Goal: Browse casually: Explore the website without a specific task or goal

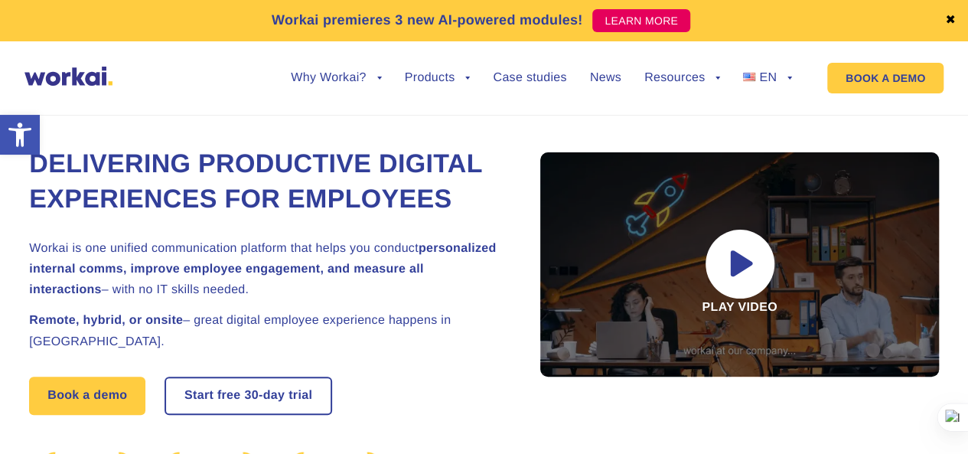
click at [458, 147] on h1 "Delivering Productive Digital Experiences for Employees" at bounding box center [266, 182] width 474 height 70
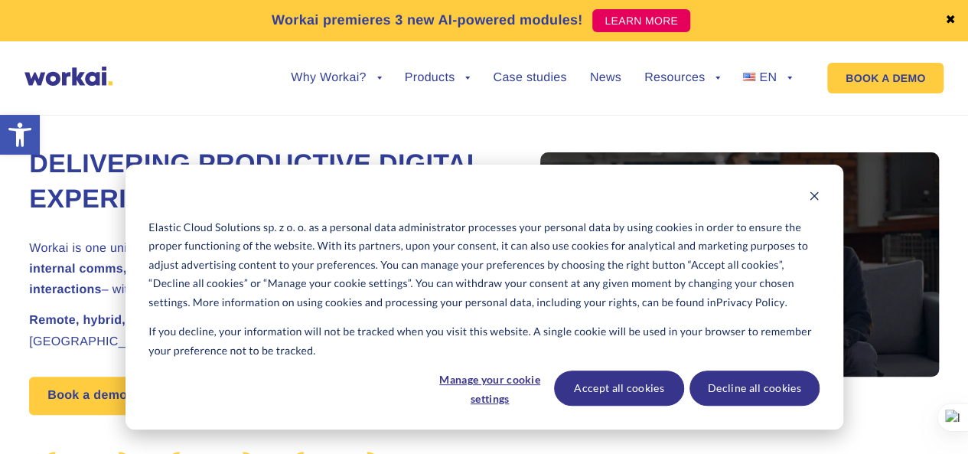
click at [531, 264] on p "Elastic Cloud Solutions sp. z o. o. as a personal data administrator processes …" at bounding box center [483, 265] width 670 height 94
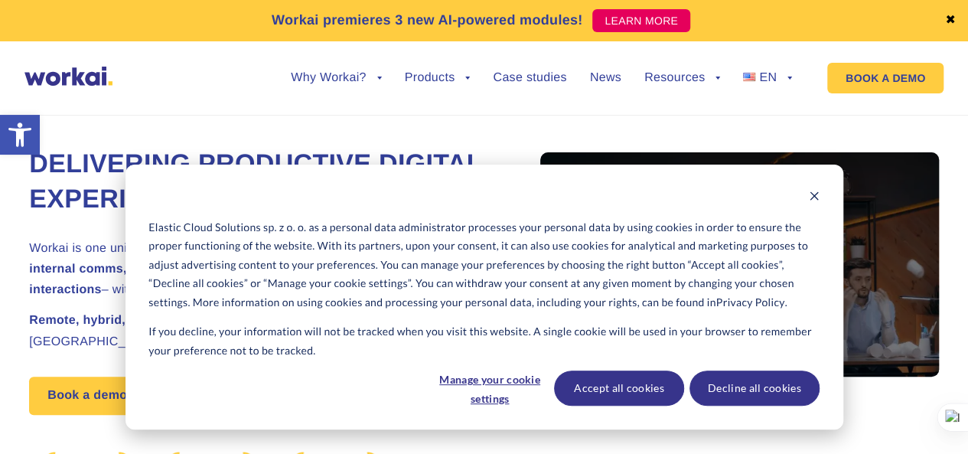
click at [504, 253] on p "Elastic Cloud Solutions sp. z o. o. as a personal data administrator processes …" at bounding box center [483, 265] width 670 height 94
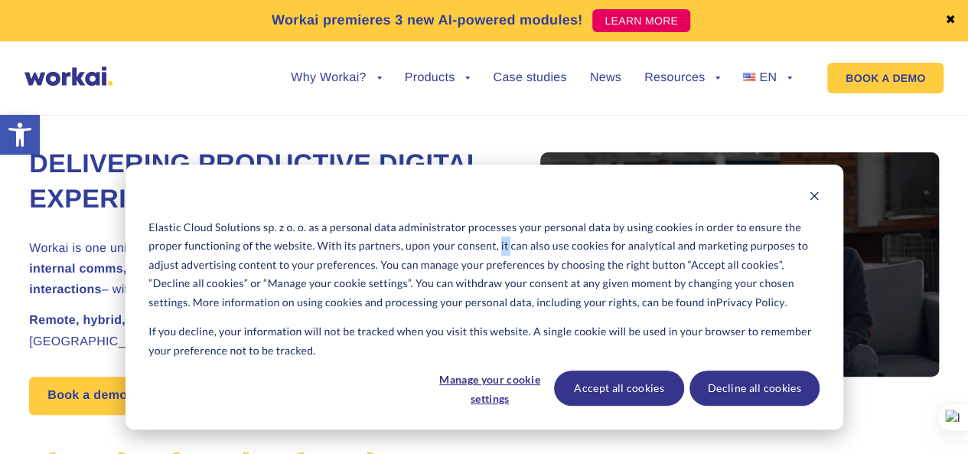
click at [504, 253] on p "Elastic Cloud Solutions sp. z o. o. as a personal data administrator processes …" at bounding box center [483, 265] width 670 height 94
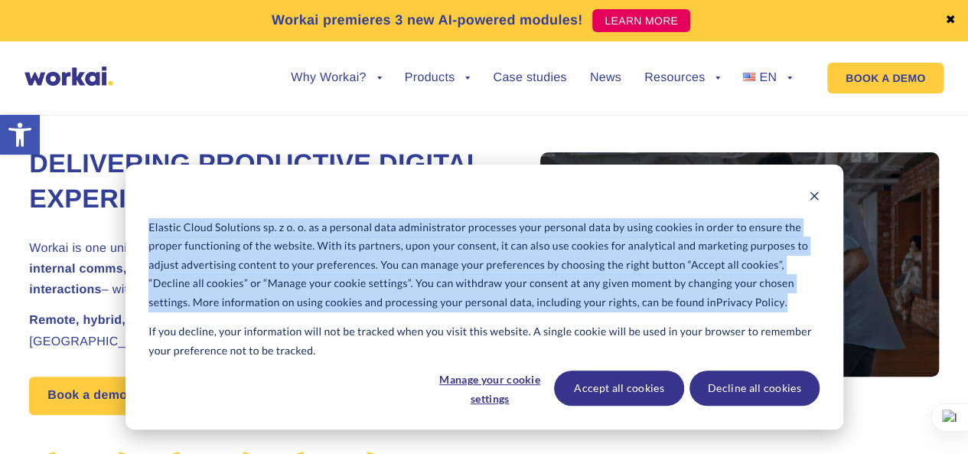
click at [504, 253] on p "Elastic Cloud Solutions sp. z o. o. as a personal data administrator processes …" at bounding box center [483, 265] width 670 height 94
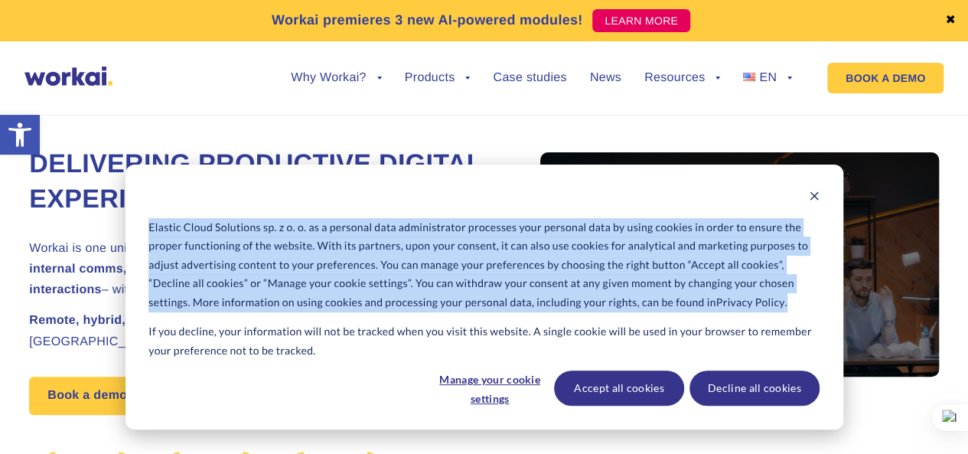
copy p "Elastic Cloud Solutions sp. z o. o. as a personal data administrator processes …"
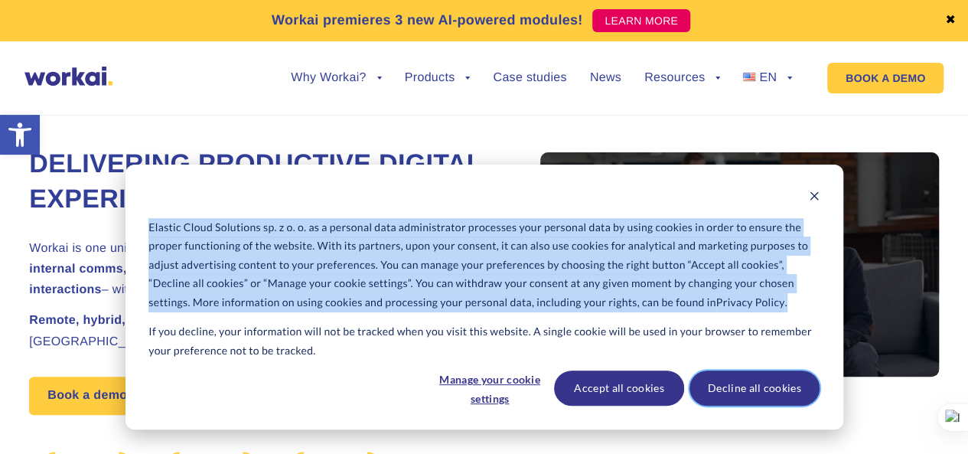
click at [738, 390] on button "Decline all cookies" at bounding box center [755, 387] width 130 height 35
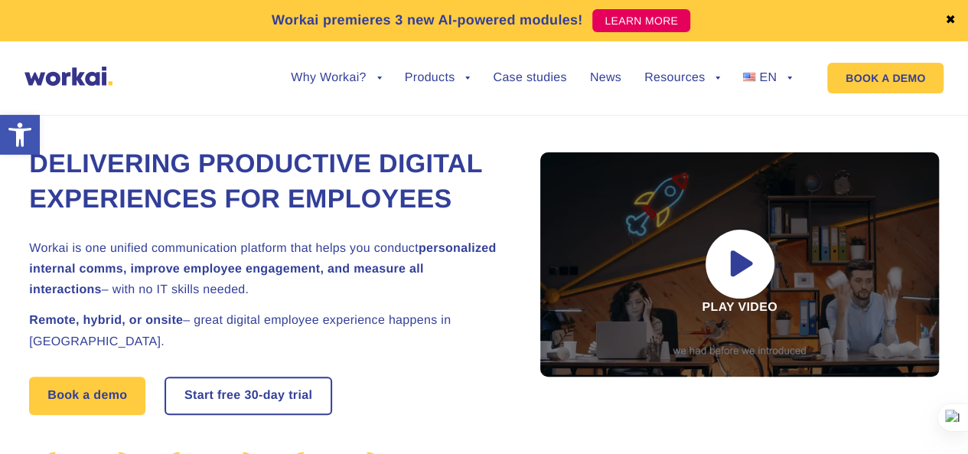
click at [280, 187] on h1 "Delivering Productive Digital Experiences for Employees" at bounding box center [266, 182] width 474 height 70
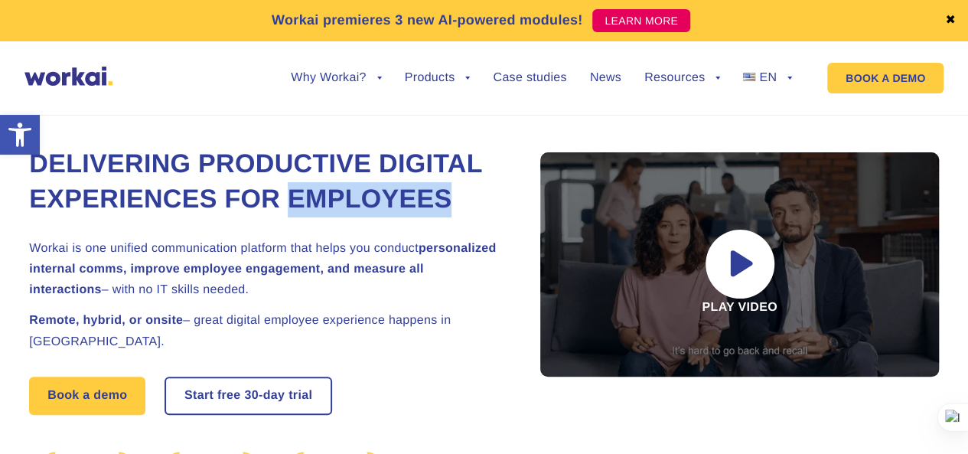
click at [280, 187] on h1 "Delivering Productive Digital Experiences for Employees" at bounding box center [266, 182] width 474 height 70
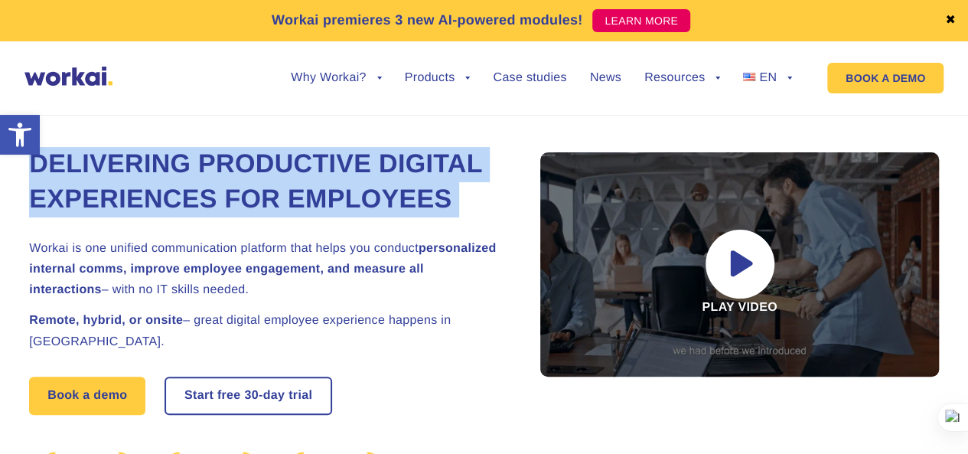
click at [280, 187] on h1 "Delivering Productive Digital Experiences for Employees" at bounding box center [266, 182] width 474 height 70
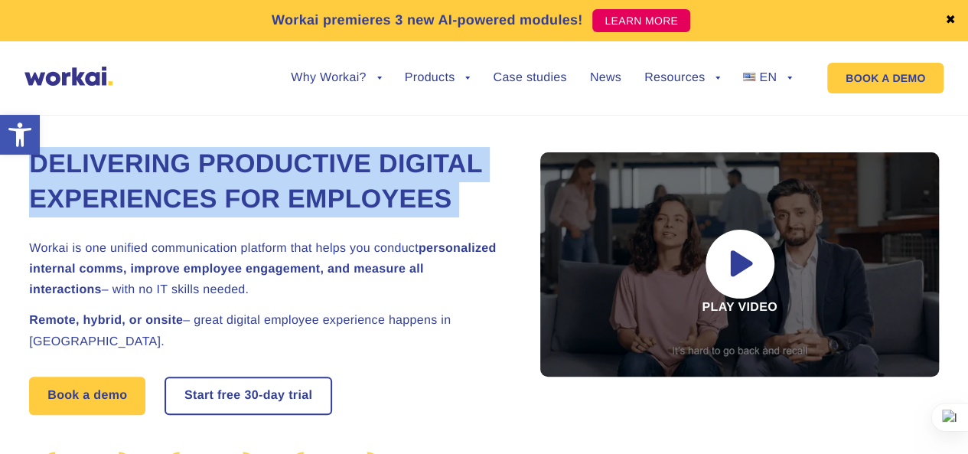
click at [280, 187] on h1 "Delivering Productive Digital Experiences for Employees" at bounding box center [266, 182] width 474 height 70
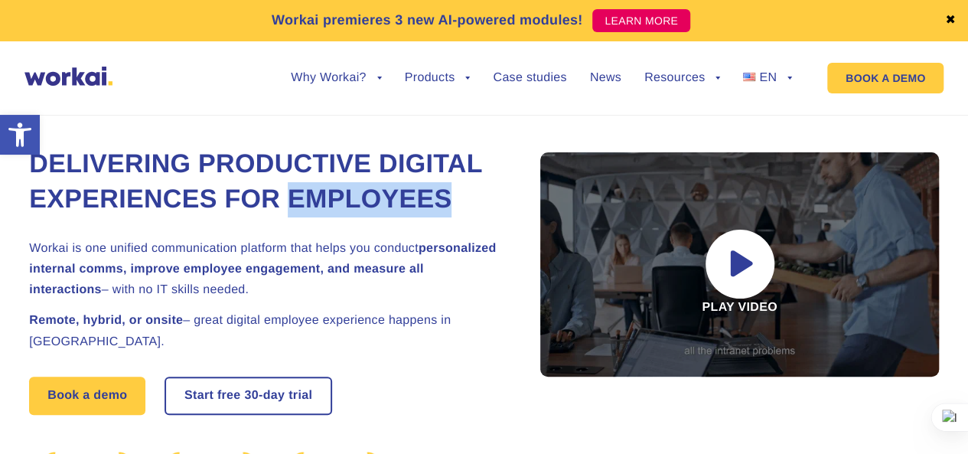
click at [280, 187] on h1 "Delivering Productive Digital Experiences for Employees" at bounding box center [266, 182] width 474 height 70
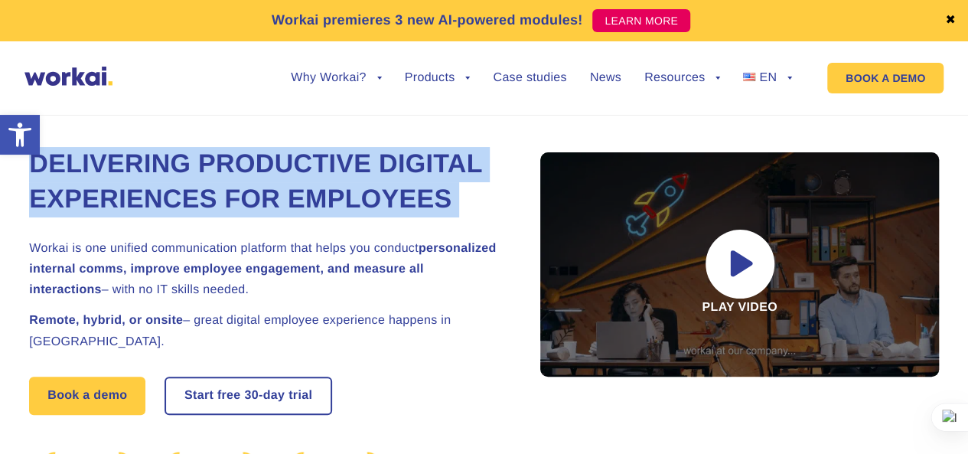
click at [280, 187] on h1 "Delivering Productive Digital Experiences for Employees" at bounding box center [266, 182] width 474 height 70
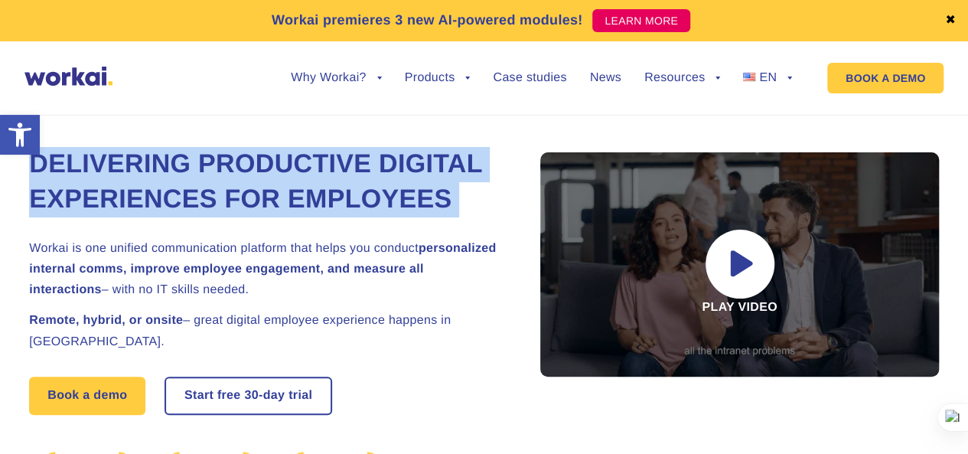
click at [280, 175] on h1 "Delivering Productive Digital Experiences for Employees" at bounding box center [266, 182] width 474 height 70
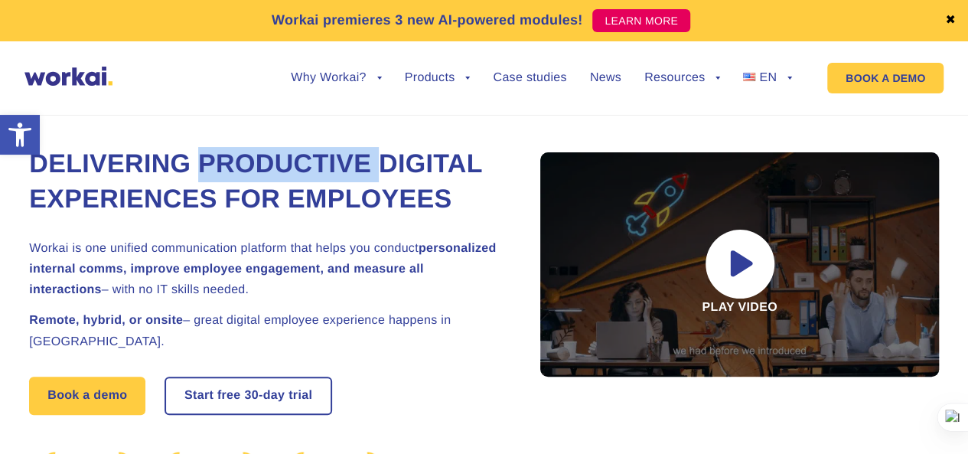
click at [280, 175] on h1 "Delivering Productive Digital Experiences for Employees" at bounding box center [266, 182] width 474 height 70
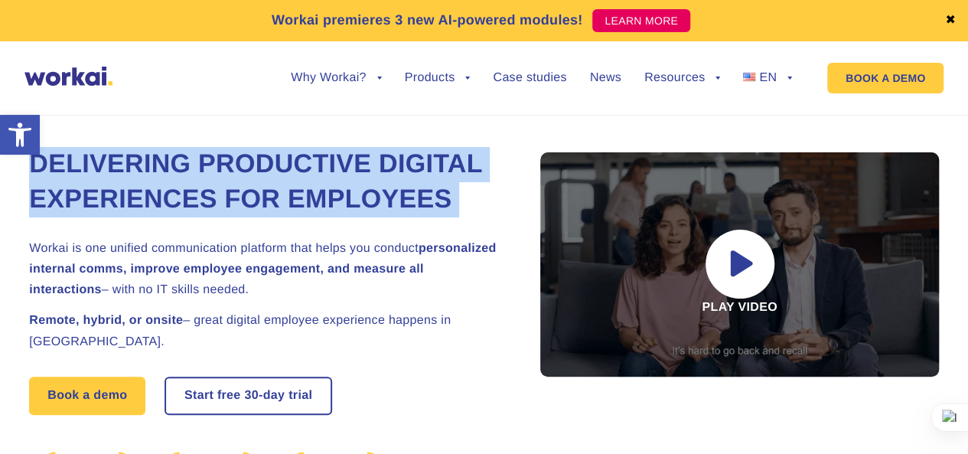
click at [280, 175] on h1 "Delivering Productive Digital Experiences for Employees" at bounding box center [266, 182] width 474 height 70
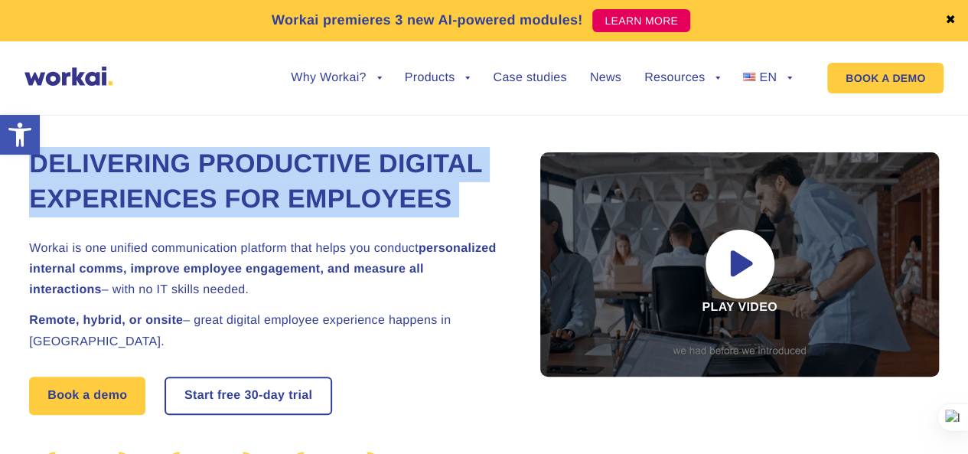
click at [280, 177] on h1 "Delivering Productive Digital Experiences for Employees" at bounding box center [266, 182] width 474 height 70
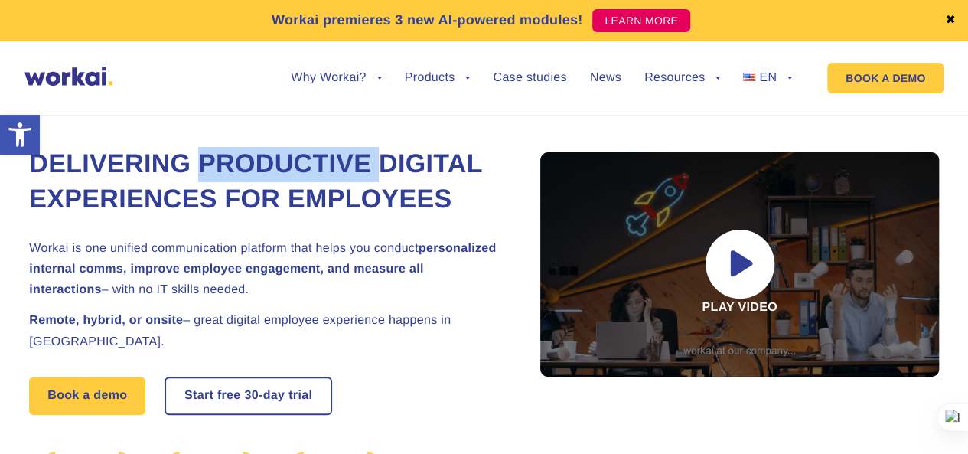
click at [280, 177] on h1 "Delivering Productive Digital Experiences for Employees" at bounding box center [266, 182] width 474 height 70
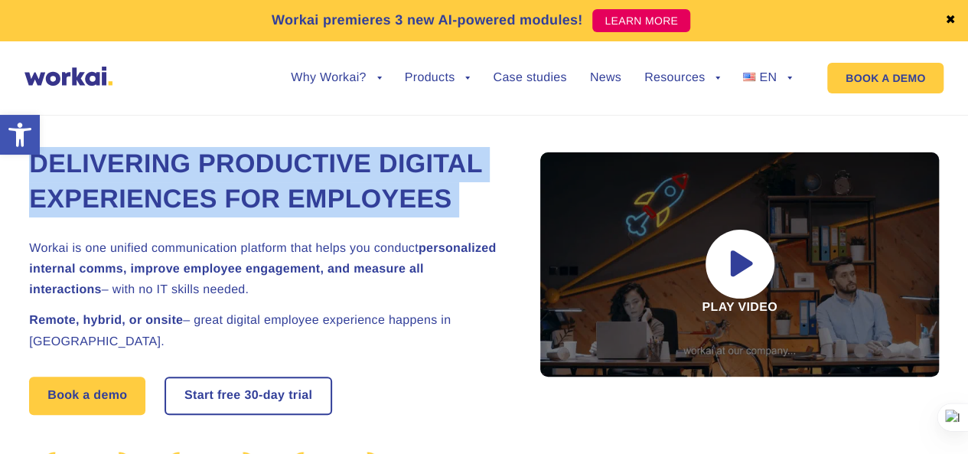
click at [280, 177] on h1 "Delivering Productive Digital Experiences for Employees" at bounding box center [266, 182] width 474 height 70
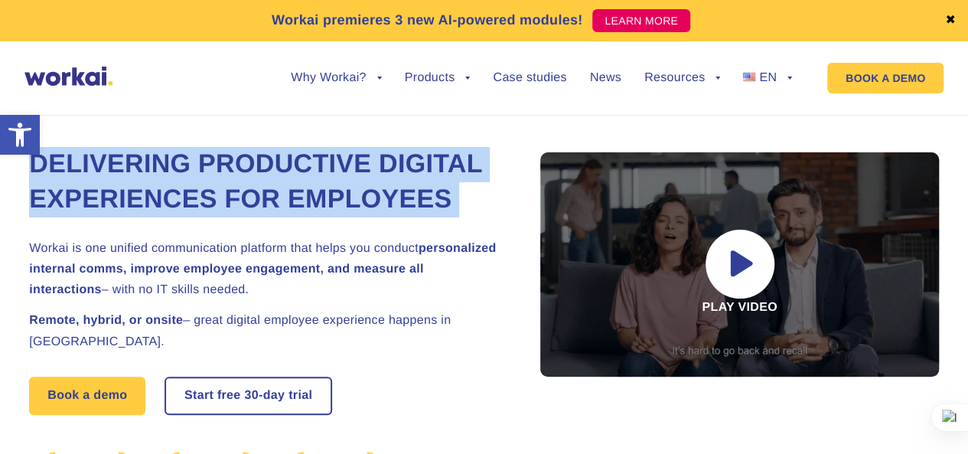
click at [280, 177] on h1 "Delivering Productive Digital Experiences for Employees" at bounding box center [266, 182] width 474 height 70
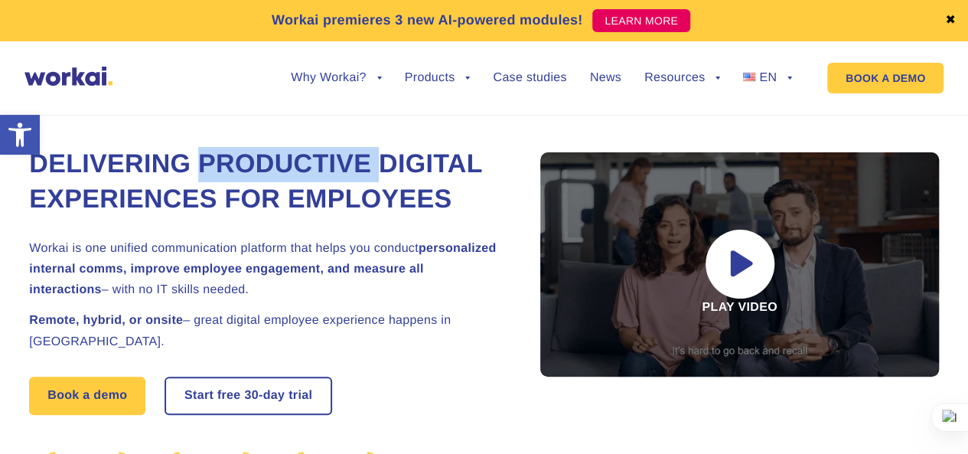
click at [280, 177] on h1 "Delivering Productive Digital Experiences for Employees" at bounding box center [266, 182] width 474 height 70
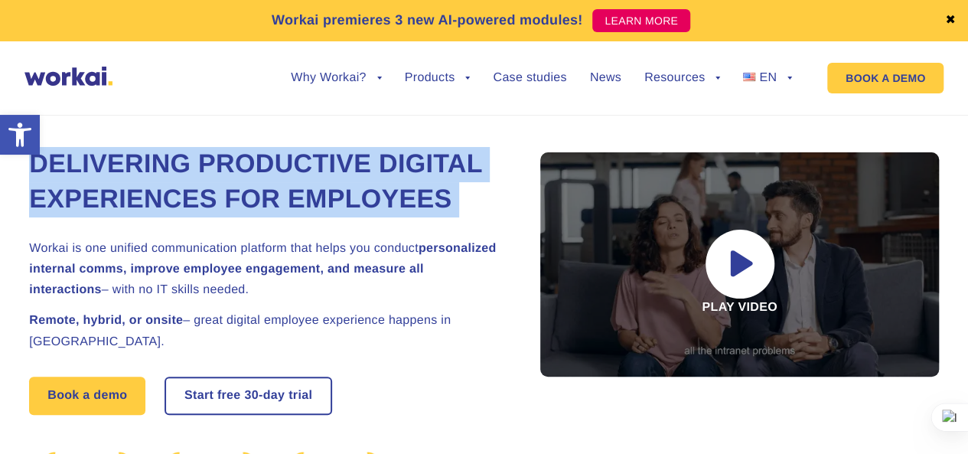
click at [280, 177] on h1 "Delivering Productive Digital Experiences for Employees" at bounding box center [266, 182] width 474 height 70
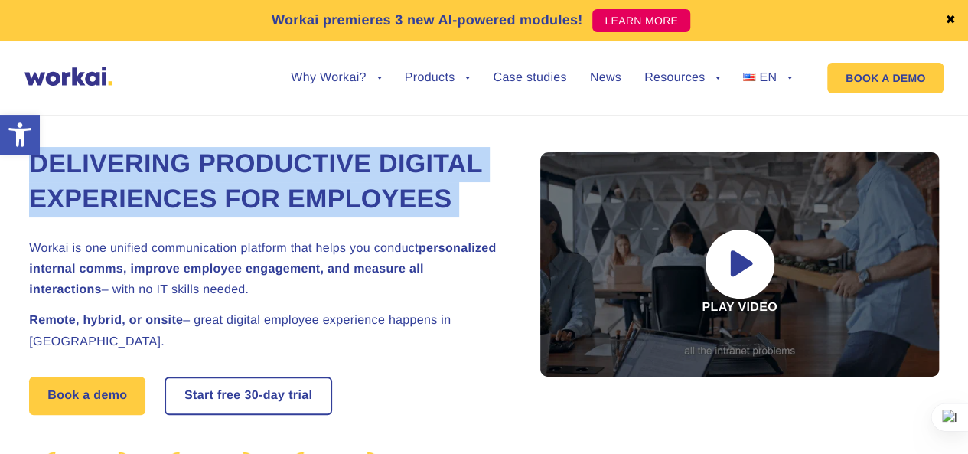
click at [280, 177] on h1 "Delivering Productive Digital Experiences for Employees" at bounding box center [266, 182] width 474 height 70
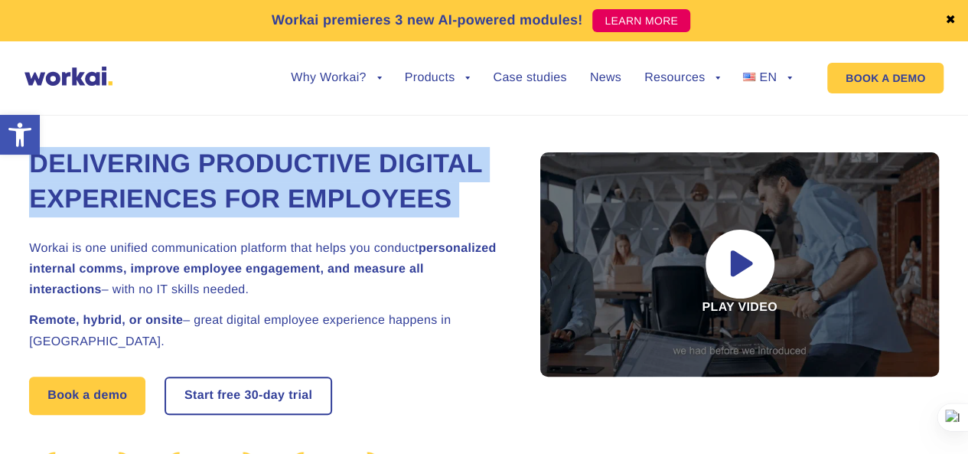
click at [265, 171] on h1 "Delivering Productive Digital Experiences for Employees" at bounding box center [266, 182] width 474 height 70
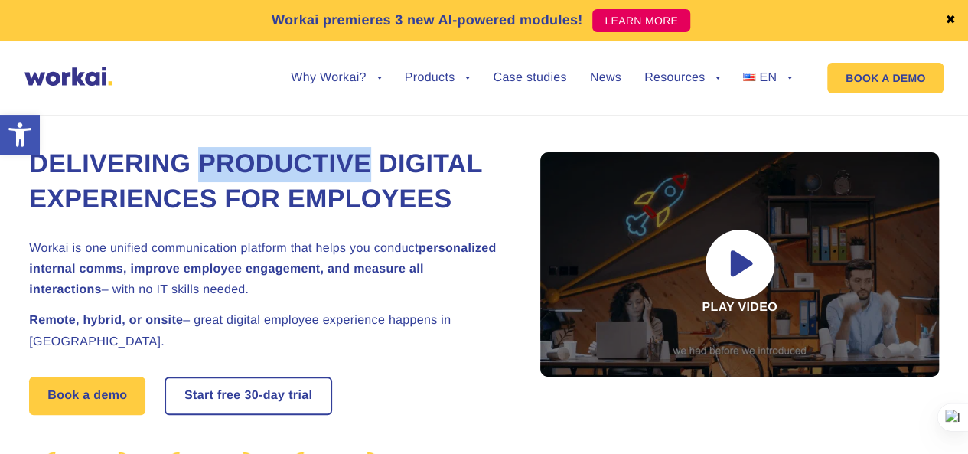
click at [265, 171] on h1 "Delivering Productive Digital Experiences for Employees" at bounding box center [266, 182] width 474 height 70
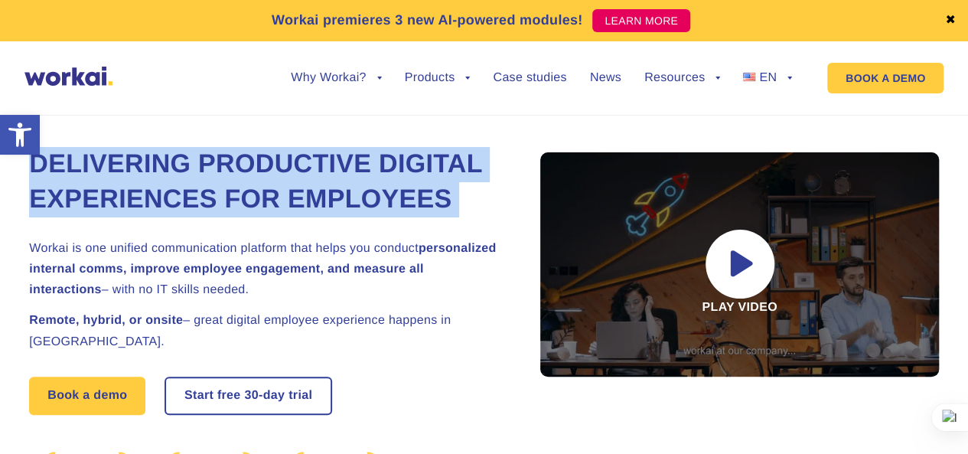
click at [265, 171] on h1 "Delivering Productive Digital Experiences for Employees" at bounding box center [266, 182] width 474 height 70
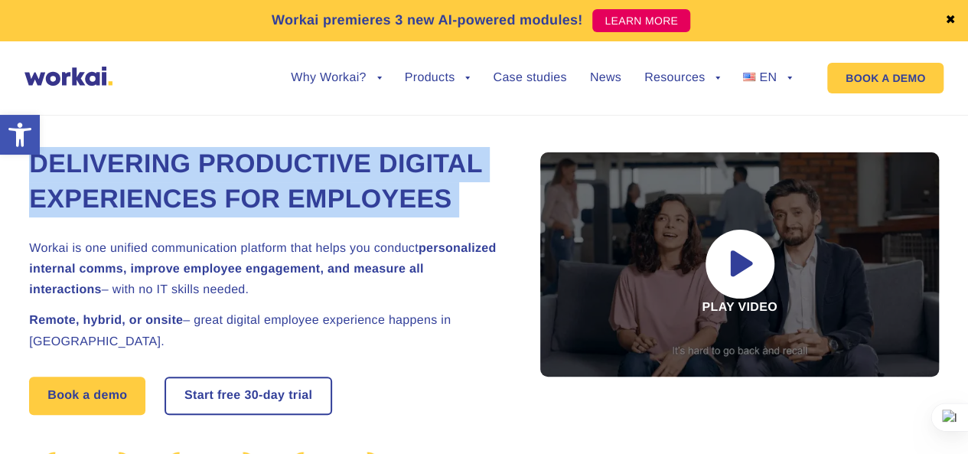
click at [265, 171] on h1 "Delivering Productive Digital Experiences for Employees" at bounding box center [266, 182] width 474 height 70
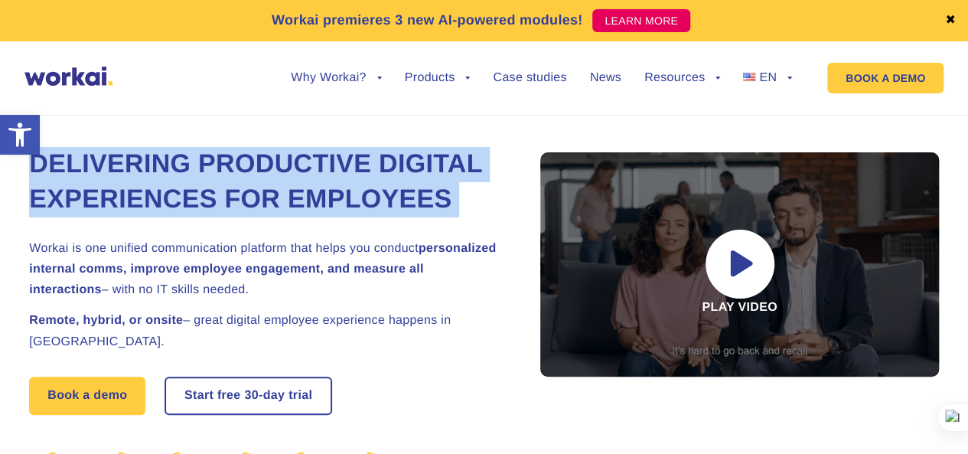
click at [266, 151] on h1 "Delivering Productive Digital Experiences for Employees" at bounding box center [266, 182] width 474 height 70
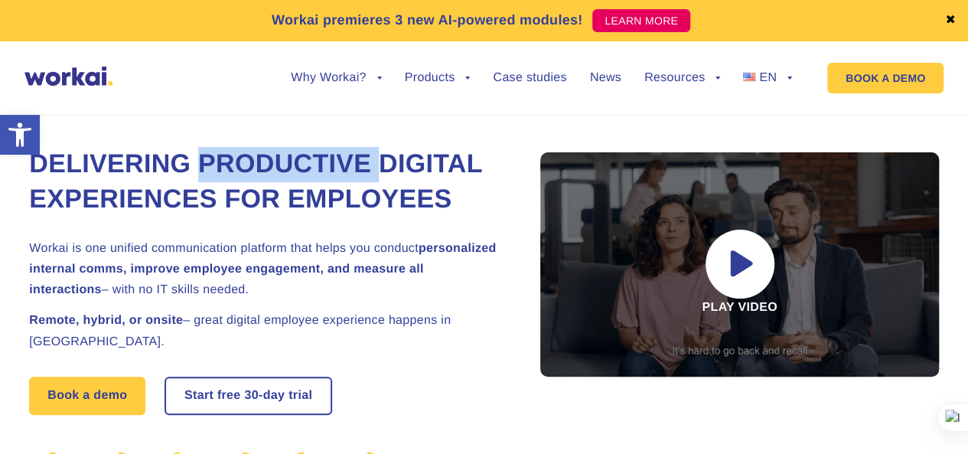
click at [266, 151] on h1 "Delivering Productive Digital Experiences for Employees" at bounding box center [266, 182] width 474 height 70
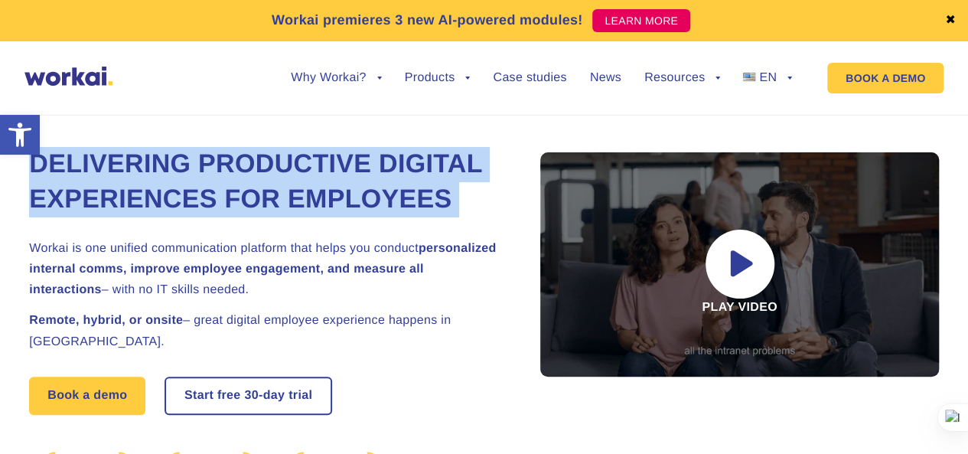
click at [266, 151] on h1 "Delivering Productive Digital Experiences for Employees" at bounding box center [266, 182] width 474 height 70
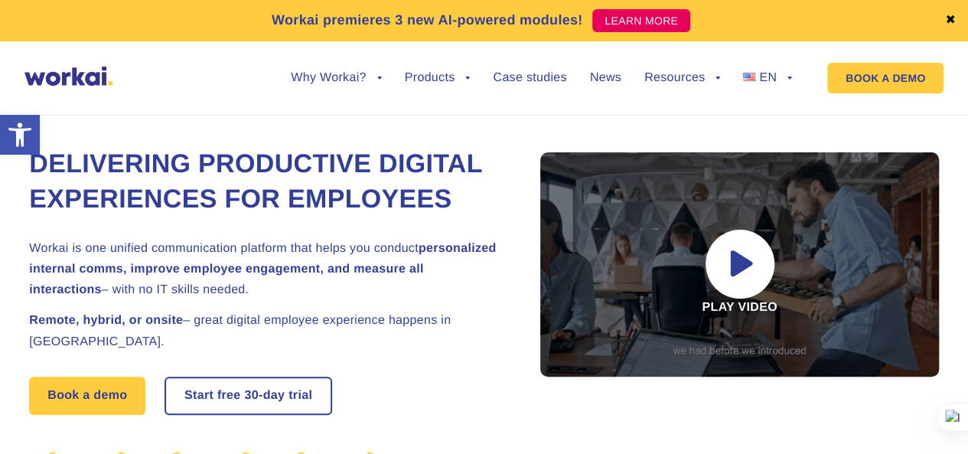
click at [262, 140] on div "Delivering Productive Digital Experiences for Employees Workai is one unified c…" at bounding box center [266, 353] width 474 height 439
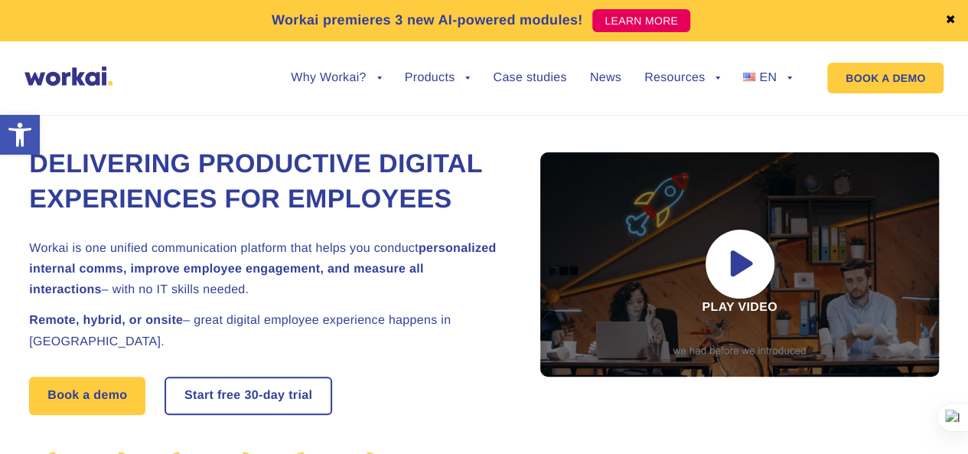
click at [251, 155] on h1 "Delivering Productive Digital Experiences for Employees" at bounding box center [266, 182] width 474 height 70
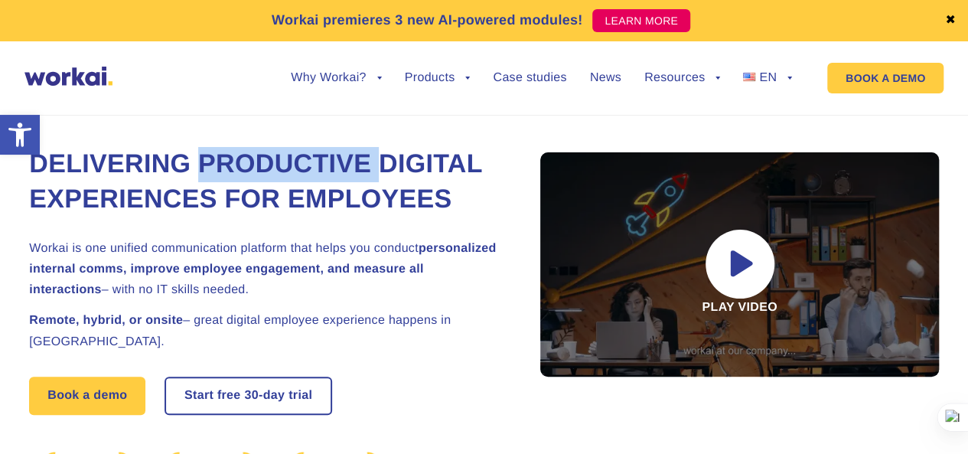
click at [251, 155] on h1 "Delivering Productive Digital Experiences for Employees" at bounding box center [266, 182] width 474 height 70
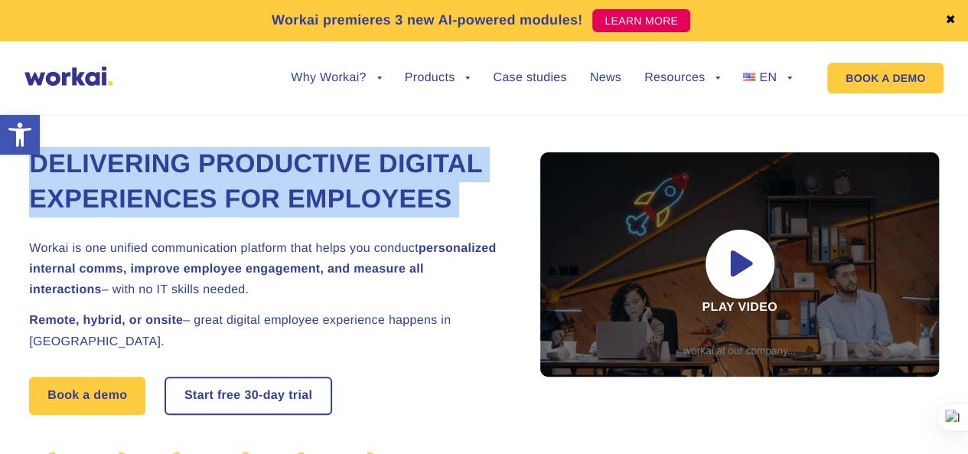
click at [251, 155] on h1 "Delivering Productive Digital Experiences for Employees" at bounding box center [266, 182] width 474 height 70
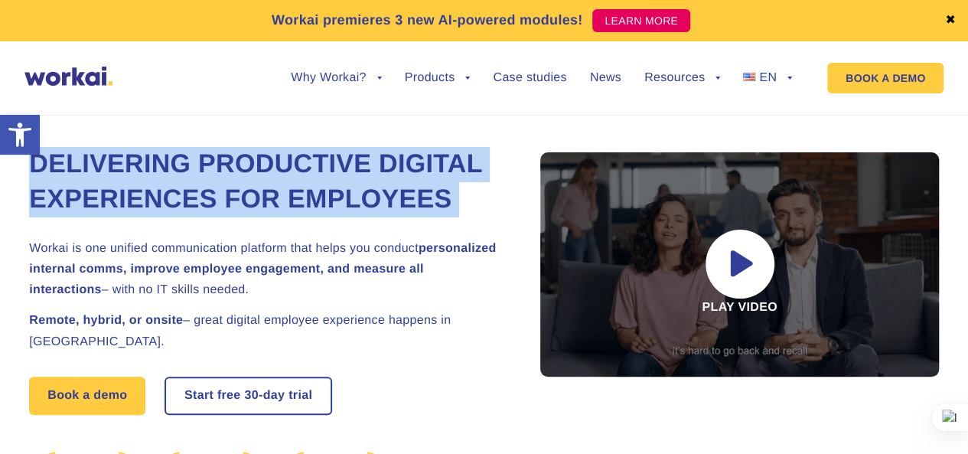
click at [251, 155] on h1 "Delivering Productive Digital Experiences for Employees" at bounding box center [266, 182] width 474 height 70
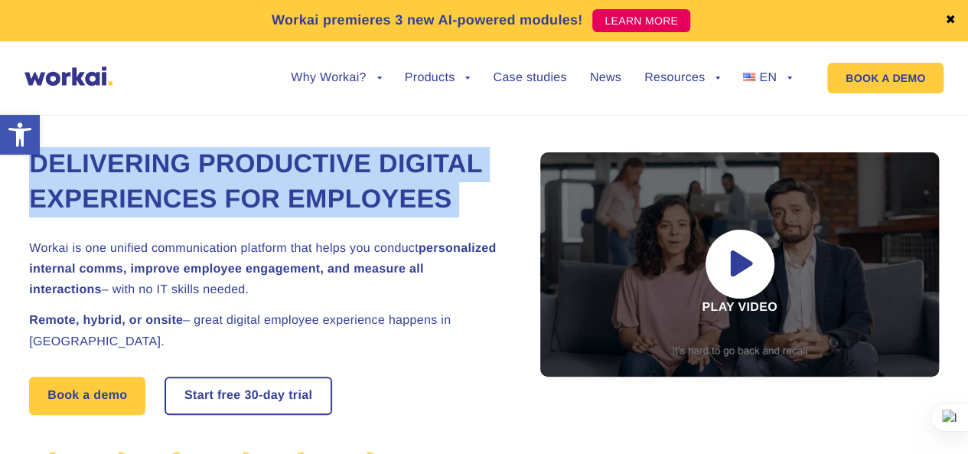
copy div "Delivering Productive Digital Experiences for Employees"
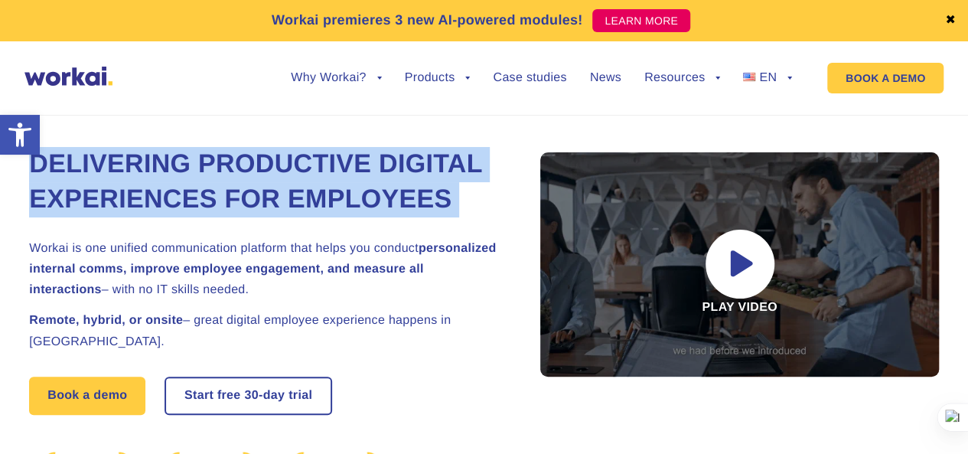
click at [273, 171] on h1 "Delivering Productive Digital Experiences for Employees" at bounding box center [266, 182] width 474 height 70
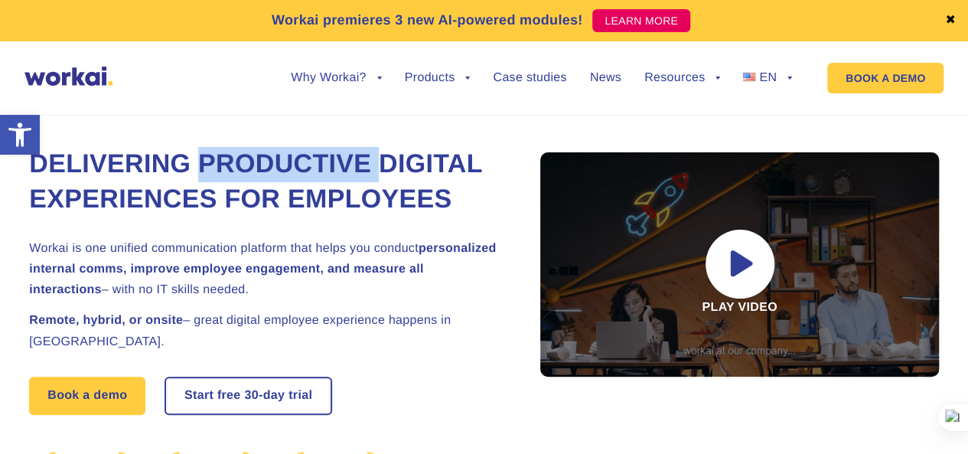
click at [273, 171] on h1 "Delivering Productive Digital Experiences for Employees" at bounding box center [266, 182] width 474 height 70
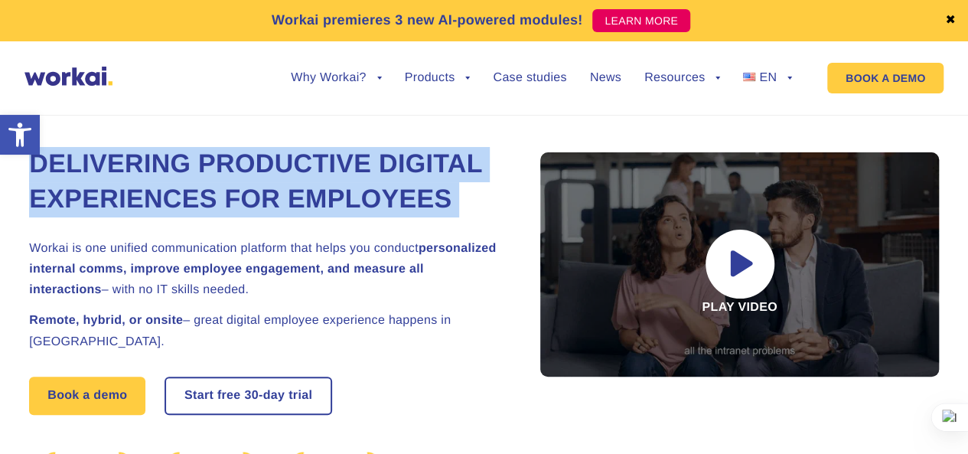
click at [273, 171] on h1 "Delivering Productive Digital Experiences for Employees" at bounding box center [266, 182] width 474 height 70
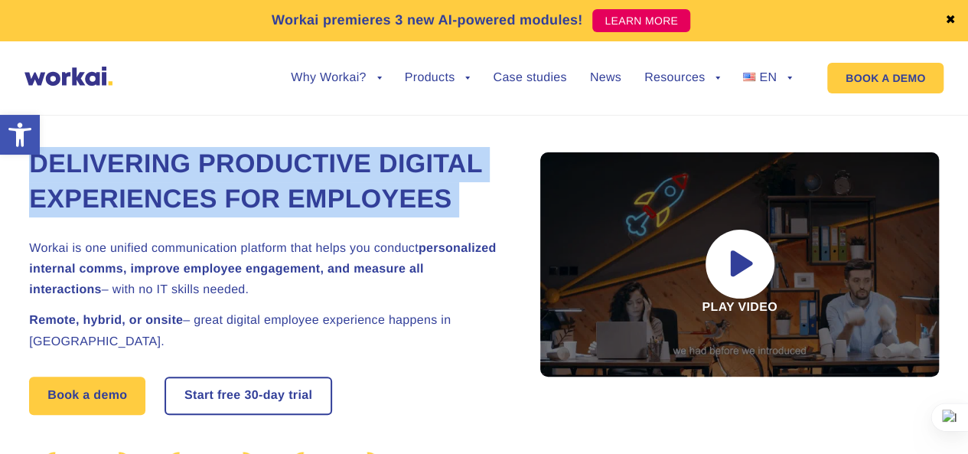
click at [274, 168] on h1 "Delivering Productive Digital Experiences for Employees" at bounding box center [266, 182] width 474 height 70
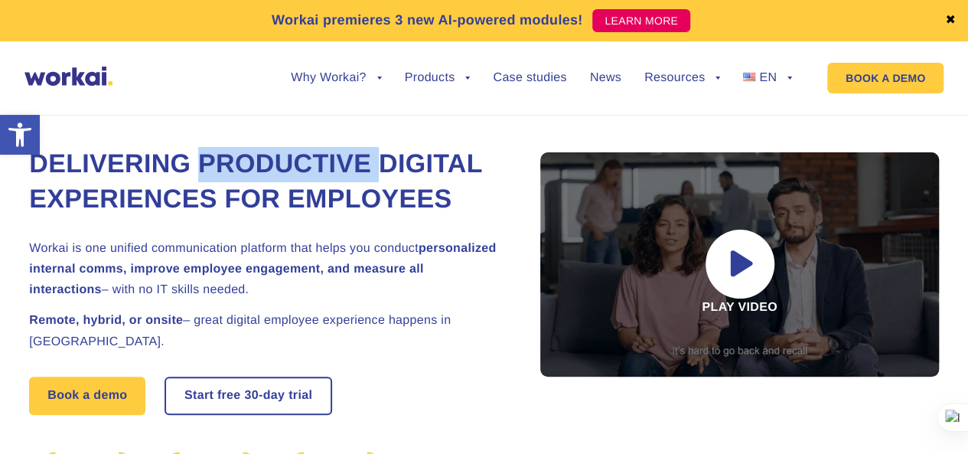
click at [274, 168] on h1 "Delivering Productive Digital Experiences for Employees" at bounding box center [266, 182] width 474 height 70
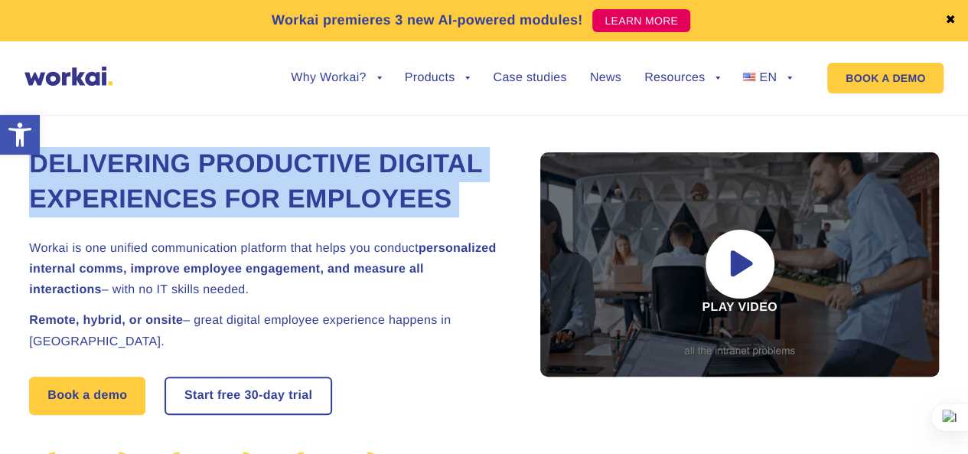
click at [274, 168] on h1 "Delivering Productive Digital Experiences for Employees" at bounding box center [266, 182] width 474 height 70
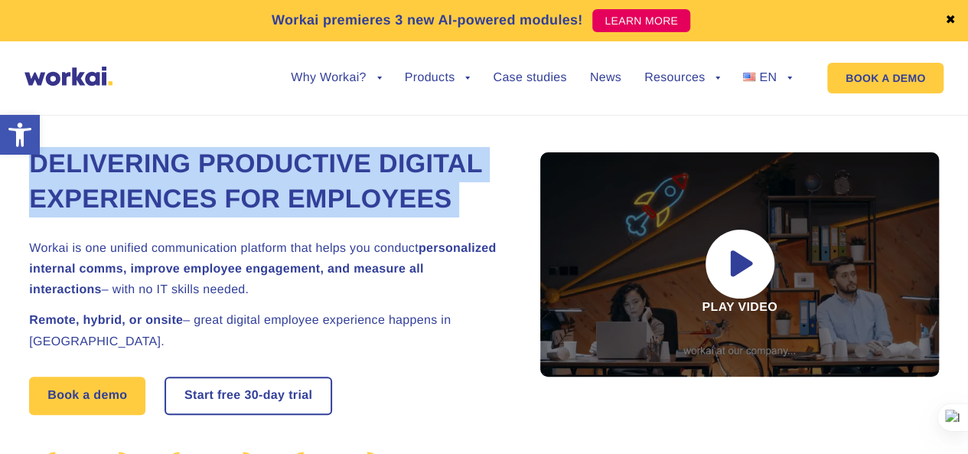
click at [262, 157] on h1 "Delivering Productive Digital Experiences for Employees" at bounding box center [266, 182] width 474 height 70
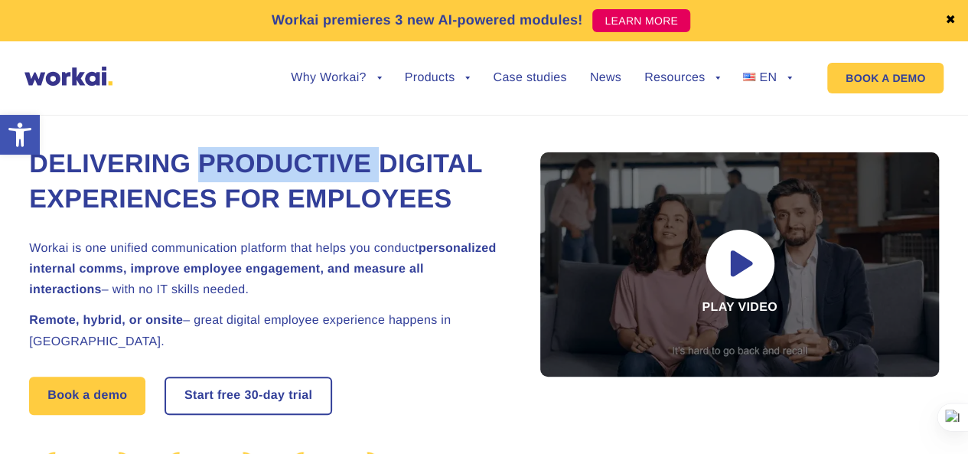
click at [262, 157] on h1 "Delivering Productive Digital Experiences for Employees" at bounding box center [266, 182] width 474 height 70
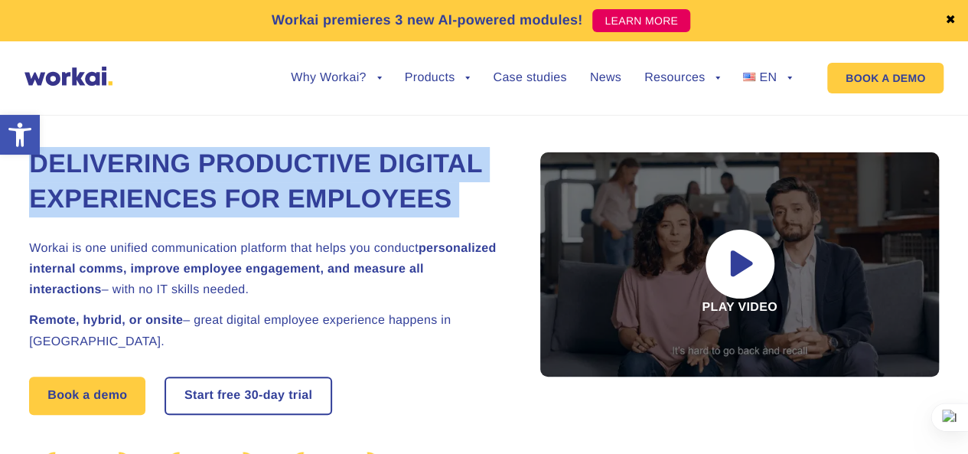
click at [262, 157] on h1 "Delivering Productive Digital Experiences for Employees" at bounding box center [266, 182] width 474 height 70
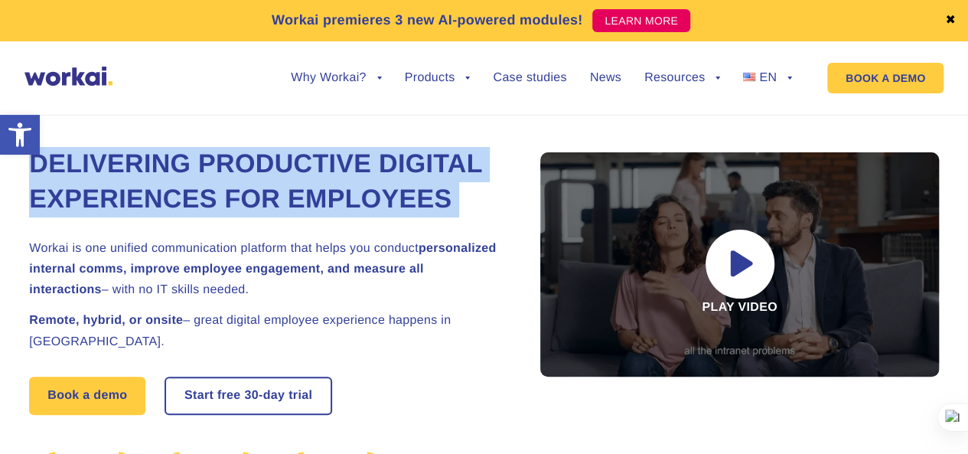
click at [174, 120] on div "Delivering Productive Digital Experiences for Employees Workai is one unified c…" at bounding box center [483, 326] width 909 height 492
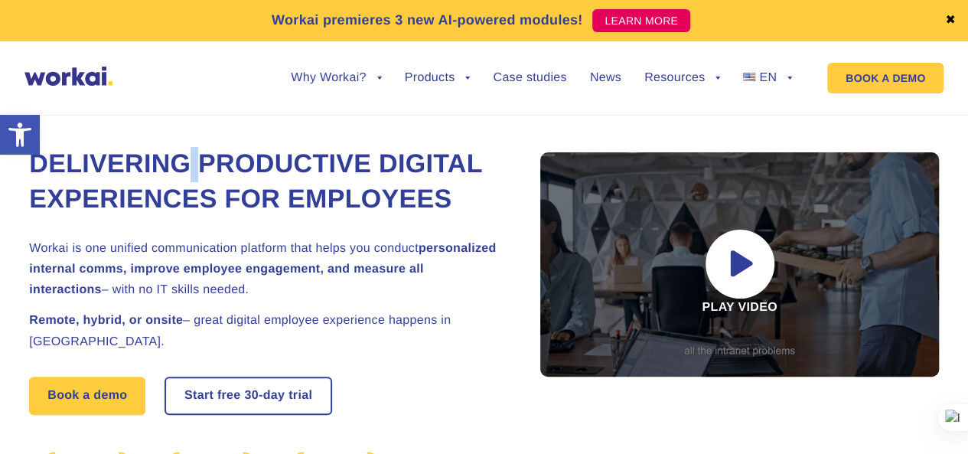
click at [174, 120] on div "Delivering Productive Digital Experiences for Employees Workai is one unified c…" at bounding box center [483, 326] width 909 height 492
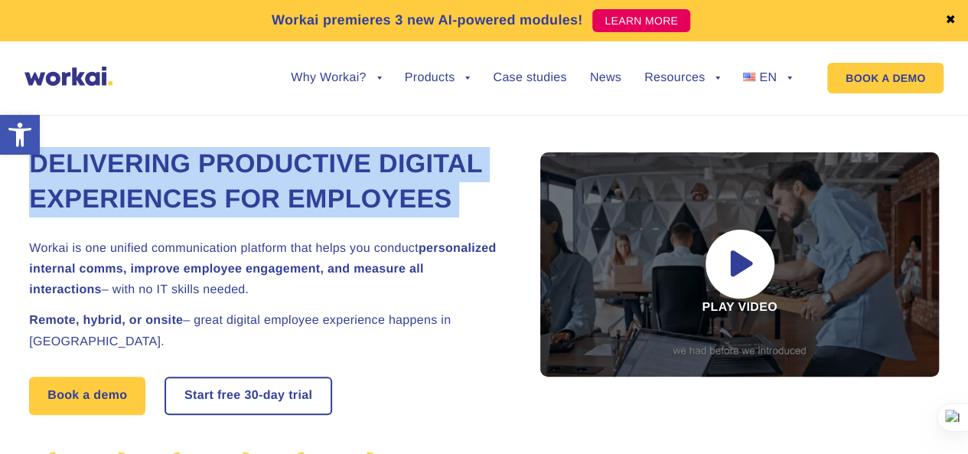
click at [174, 120] on div "Delivering Productive Digital Experiences for Employees Workai is one unified c…" at bounding box center [483, 326] width 909 height 492
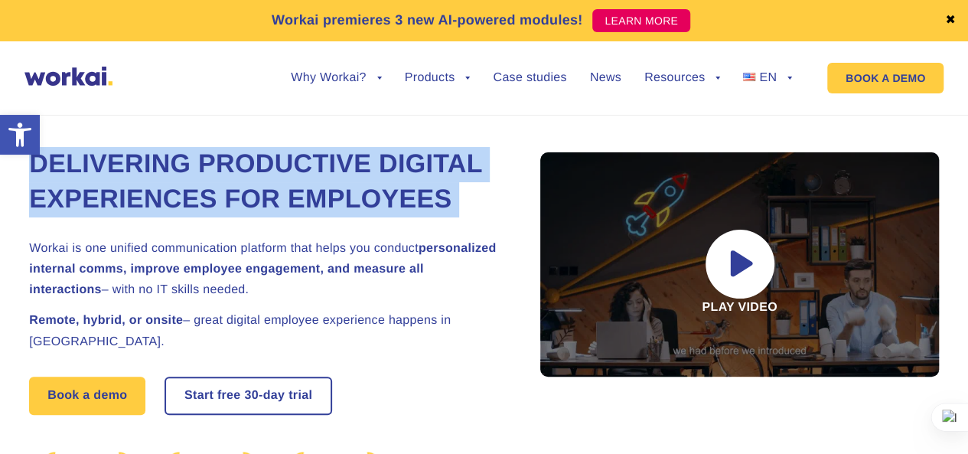
click at [174, 120] on div "Delivering Productive Digital Experiences for Employees Workai is one unified c…" at bounding box center [483, 326] width 909 height 492
click at [171, 160] on h1 "Delivering Productive Digital Experiences for Employees" at bounding box center [266, 182] width 474 height 70
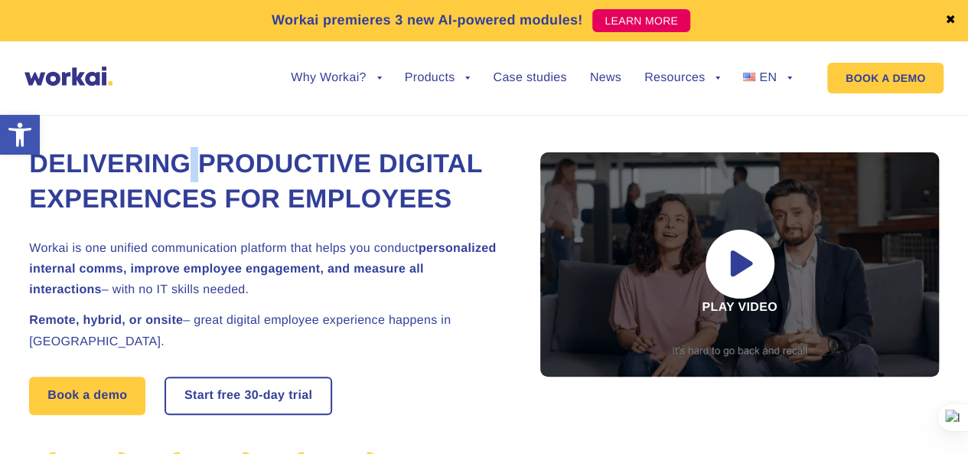
click at [171, 160] on h1 "Delivering Productive Digital Experiences for Employees" at bounding box center [266, 182] width 474 height 70
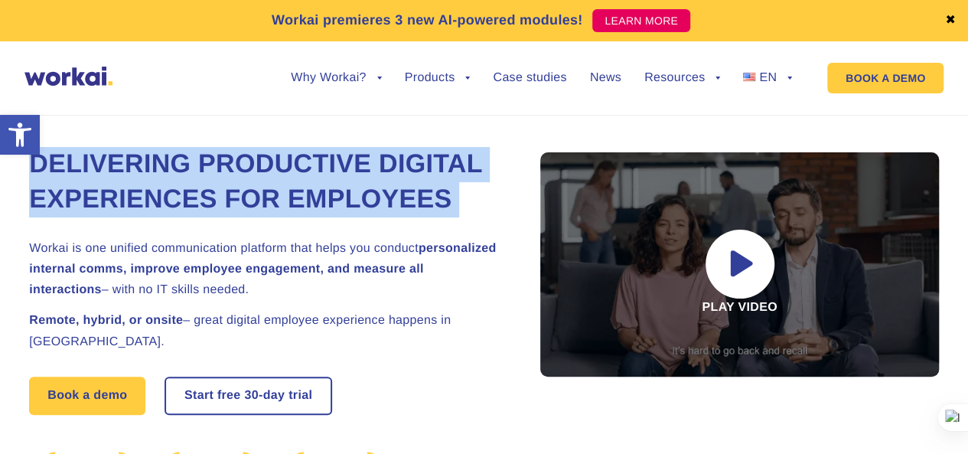
click at [171, 160] on h1 "Delivering Productive Digital Experiences for Employees" at bounding box center [266, 182] width 474 height 70
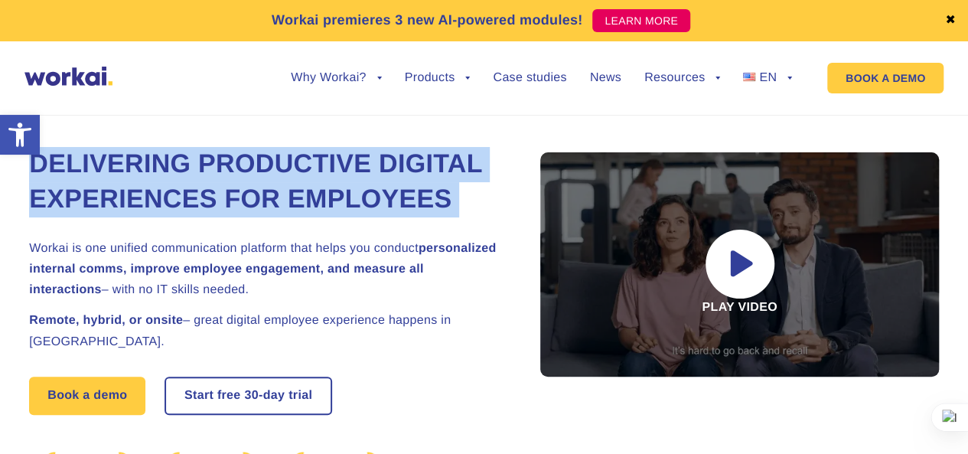
click at [171, 160] on h1 "Delivering Productive Digital Experiences for Employees" at bounding box center [266, 182] width 474 height 70
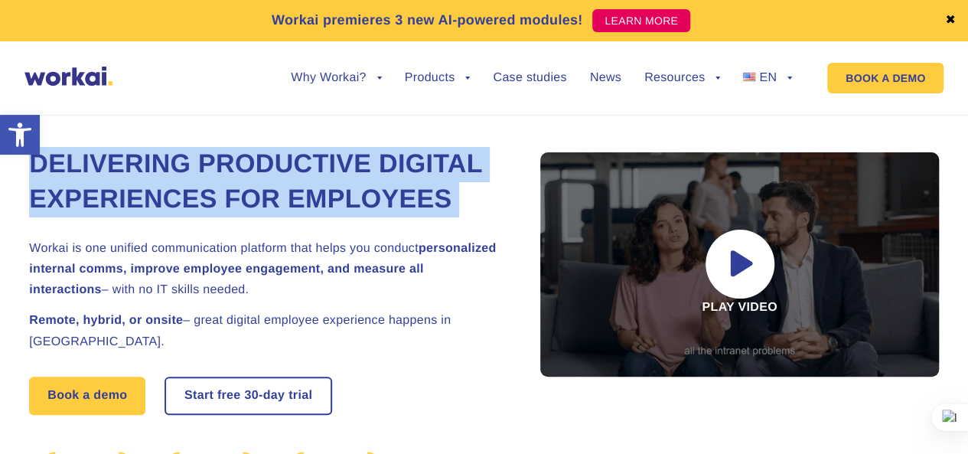
click at [171, 160] on h1 "Delivering Productive Digital Experiences for Employees" at bounding box center [266, 182] width 474 height 70
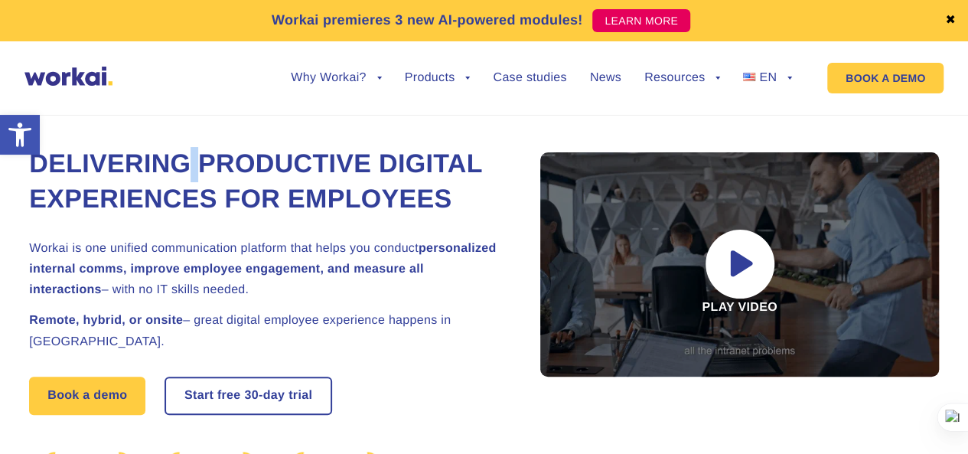
click at [171, 160] on h1 "Delivering Productive Digital Experiences for Employees" at bounding box center [266, 182] width 474 height 70
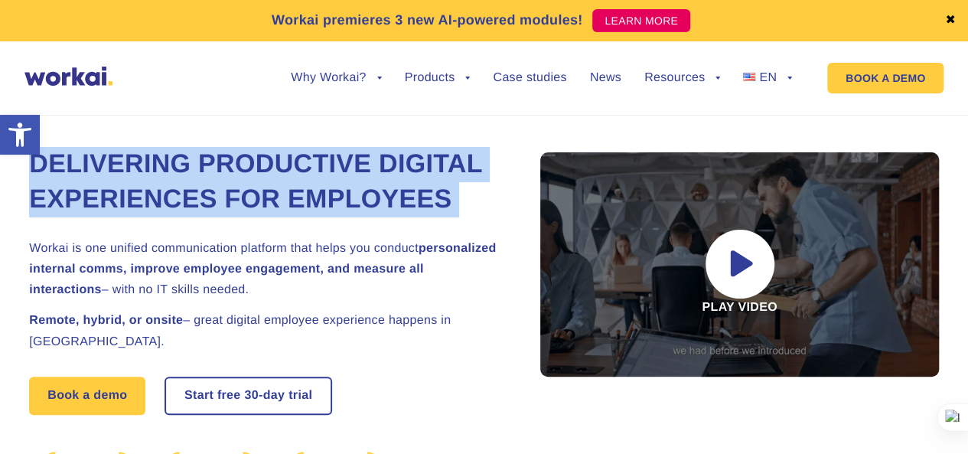
click at [171, 160] on h1 "Delivering Productive Digital Experiences for Employees" at bounding box center [266, 182] width 474 height 70
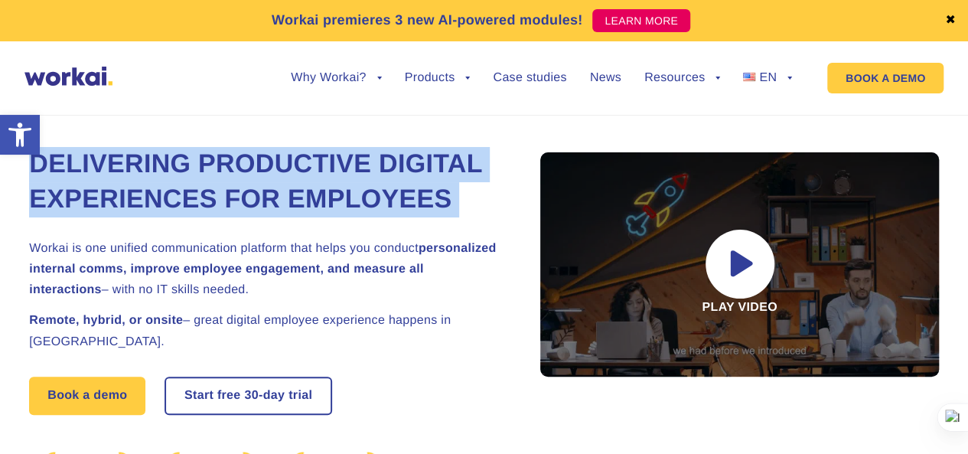
click at [171, 160] on h1 "Delivering Productive Digital Experiences for Employees" at bounding box center [266, 182] width 474 height 70
click at [165, 152] on h1 "Delivering Productive Digital Experiences for Employees" at bounding box center [266, 182] width 474 height 70
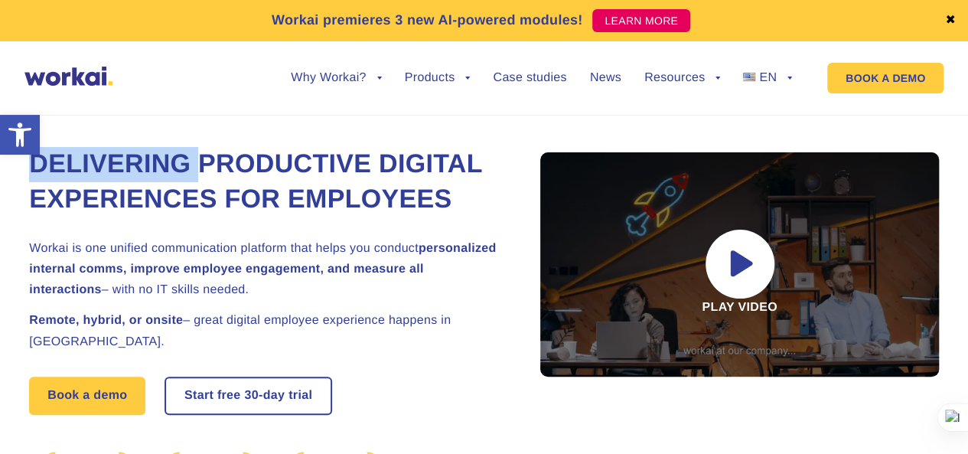
click at [165, 152] on h1 "Delivering Productive Digital Experiences for Employees" at bounding box center [266, 182] width 474 height 70
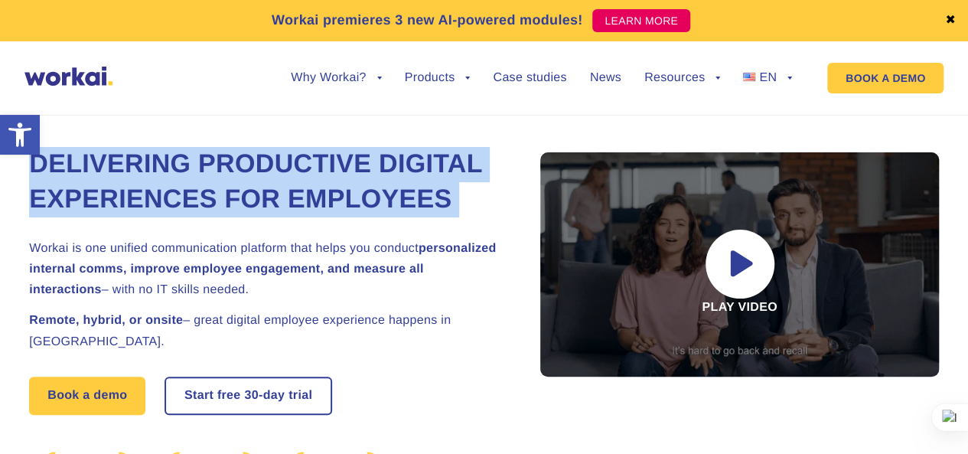
click at [165, 152] on h1 "Delivering Productive Digital Experiences for Employees" at bounding box center [266, 182] width 474 height 70
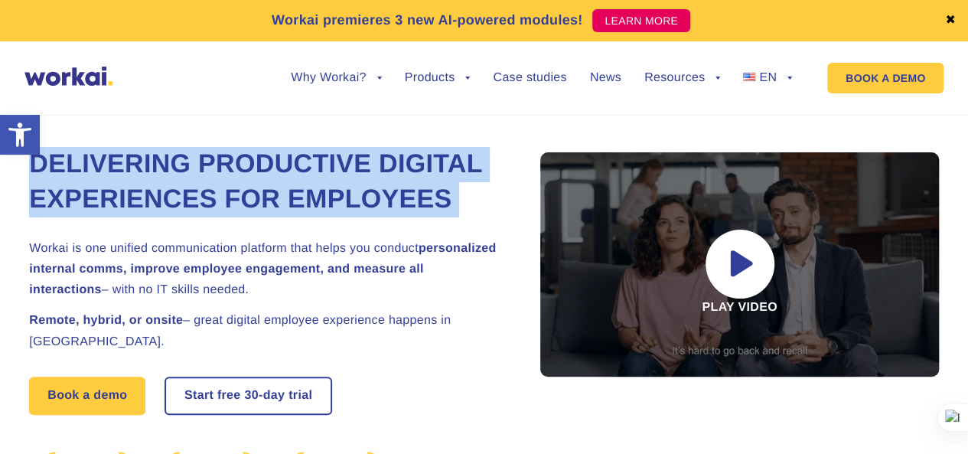
click at [164, 155] on h1 "Delivering Productive Digital Experiences for Employees" at bounding box center [266, 182] width 474 height 70
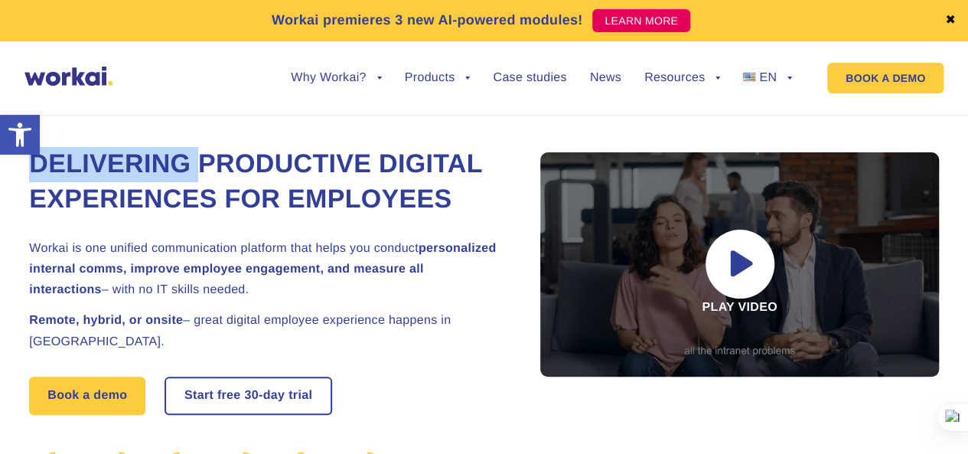
click at [164, 155] on h1 "Delivering Productive Digital Experiences for Employees" at bounding box center [266, 182] width 474 height 70
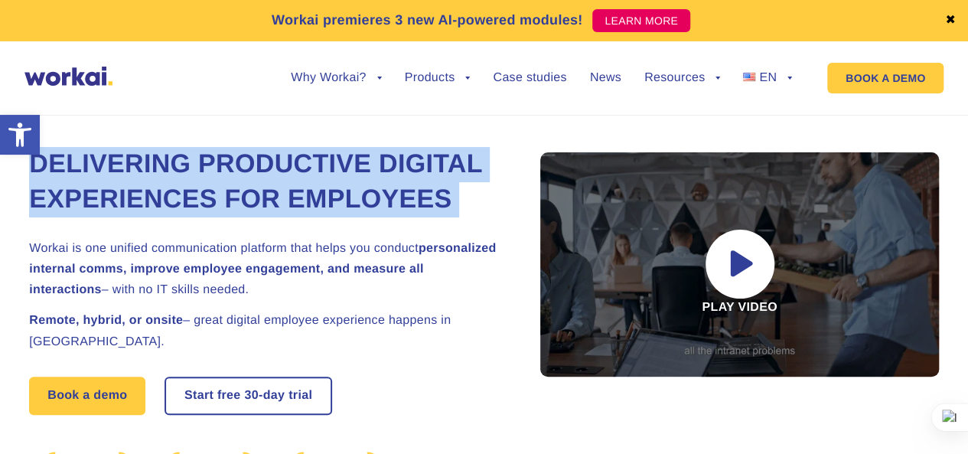
click at [164, 155] on h1 "Delivering Productive Digital Experiences for Employees" at bounding box center [266, 182] width 474 height 70
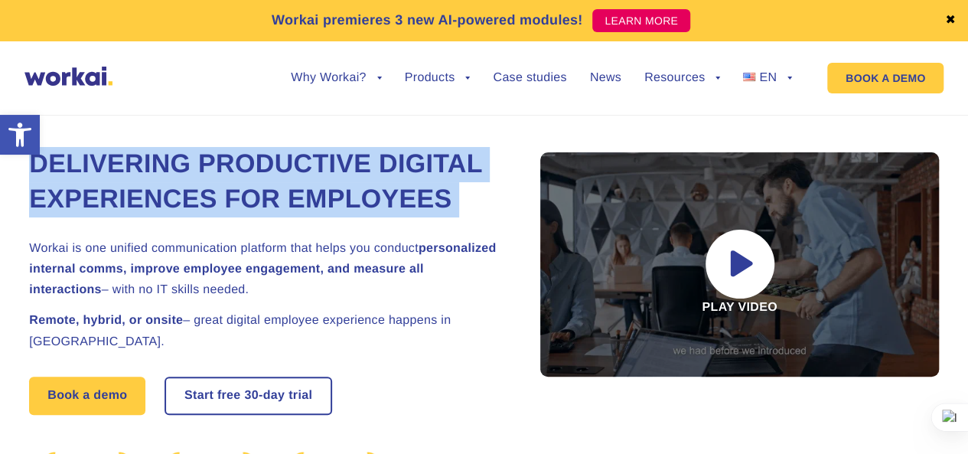
click at [164, 155] on h1 "Delivering Productive Digital Experiences for Employees" at bounding box center [266, 182] width 474 height 70
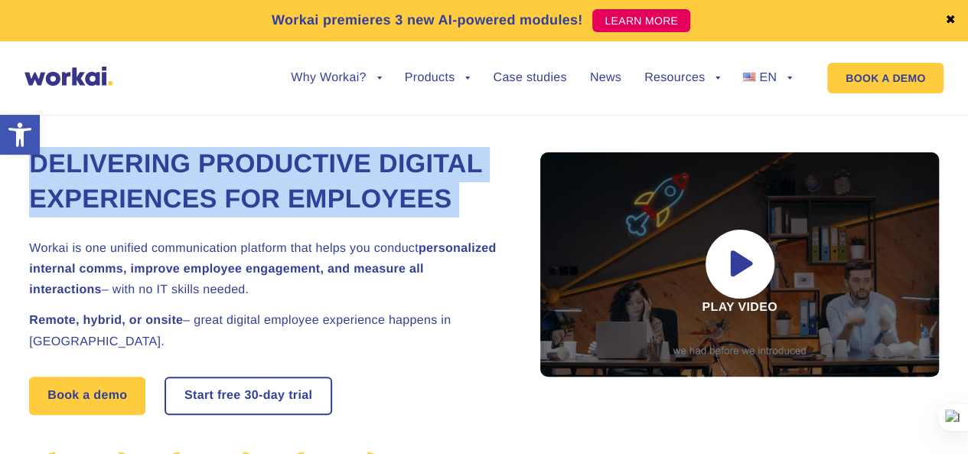
click at [164, 155] on h1 "Delivering Productive Digital Experiences for Employees" at bounding box center [266, 182] width 474 height 70
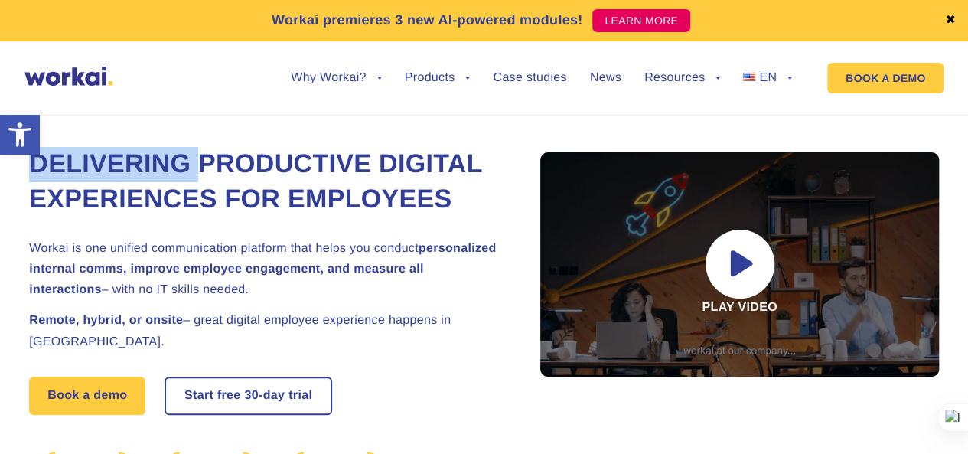
click at [164, 155] on h1 "Delivering Productive Digital Experiences for Employees" at bounding box center [266, 182] width 474 height 70
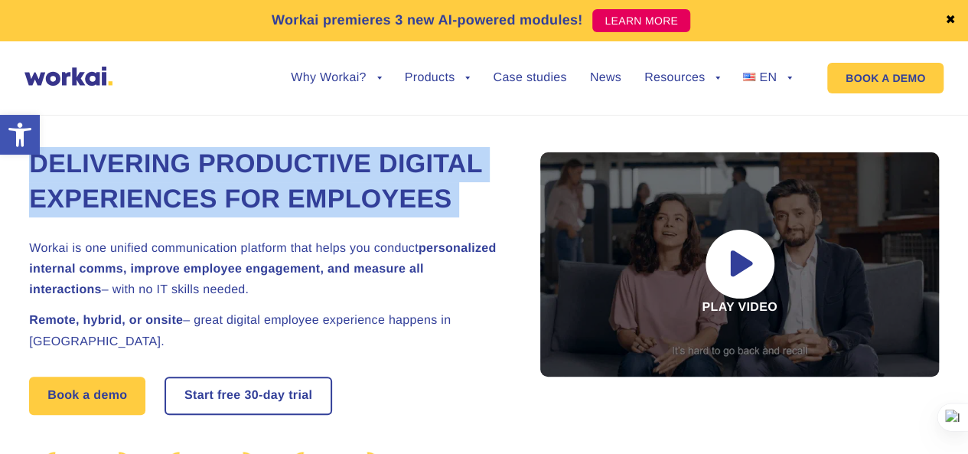
click at [164, 155] on h1 "Delivering Productive Digital Experiences for Employees" at bounding box center [266, 182] width 474 height 70
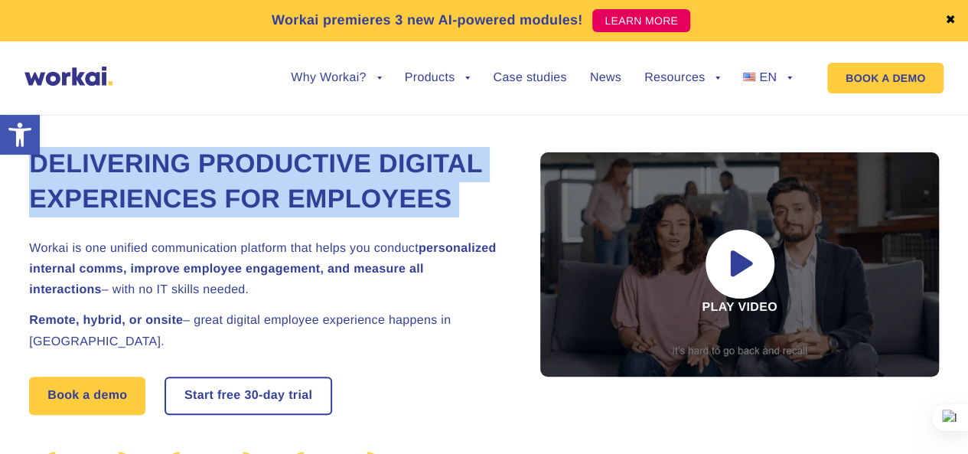
click at [164, 155] on h1 "Delivering Productive Digital Experiences for Employees" at bounding box center [266, 182] width 474 height 70
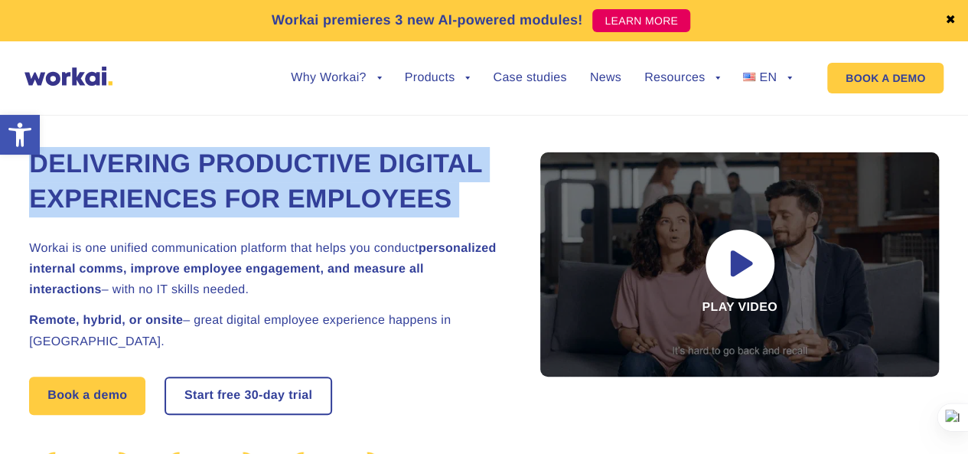
click at [164, 155] on h1 "Delivering Productive Digital Experiences for Employees" at bounding box center [266, 182] width 474 height 70
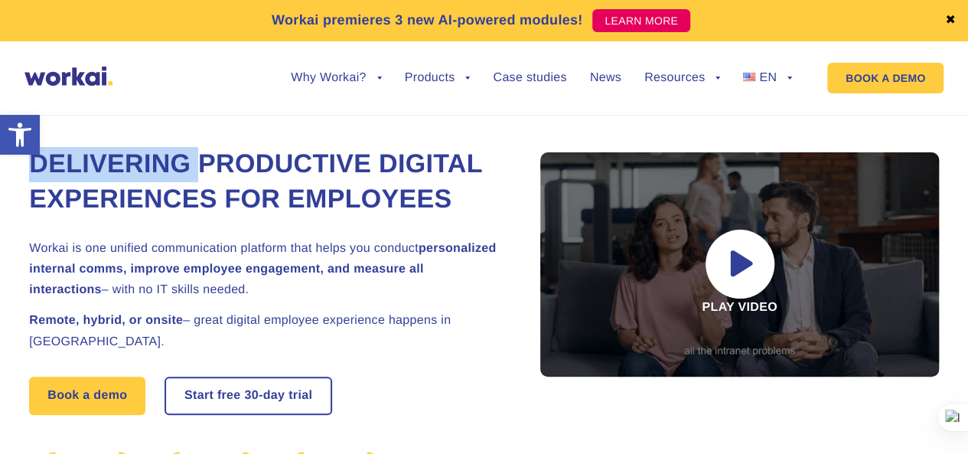
click at [164, 155] on h1 "Delivering Productive Digital Experiences for Employees" at bounding box center [266, 182] width 474 height 70
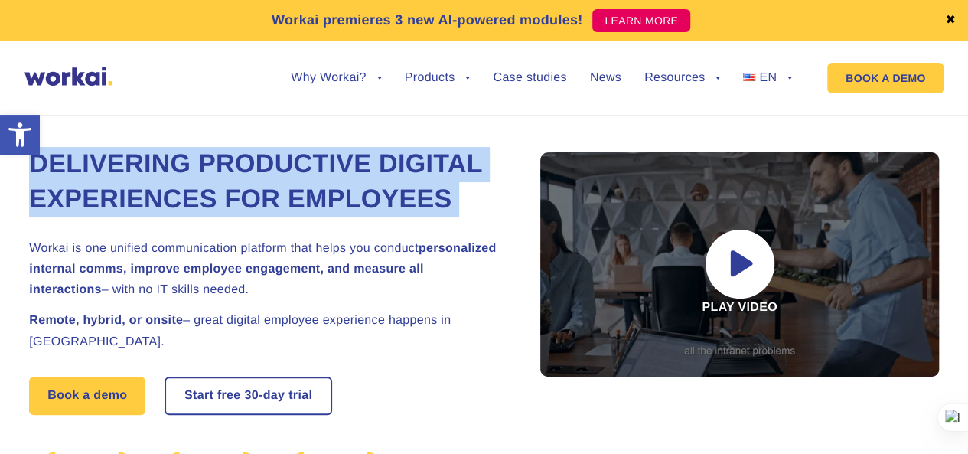
click at [164, 155] on h1 "Delivering Productive Digital Experiences for Employees" at bounding box center [266, 182] width 474 height 70
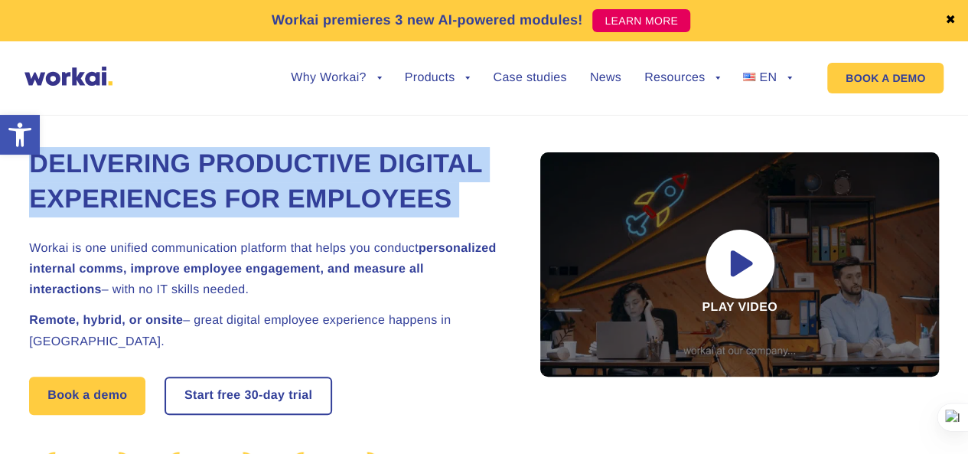
click at [164, 155] on h1 "Delivering Productive Digital Experiences for Employees" at bounding box center [266, 182] width 474 height 70
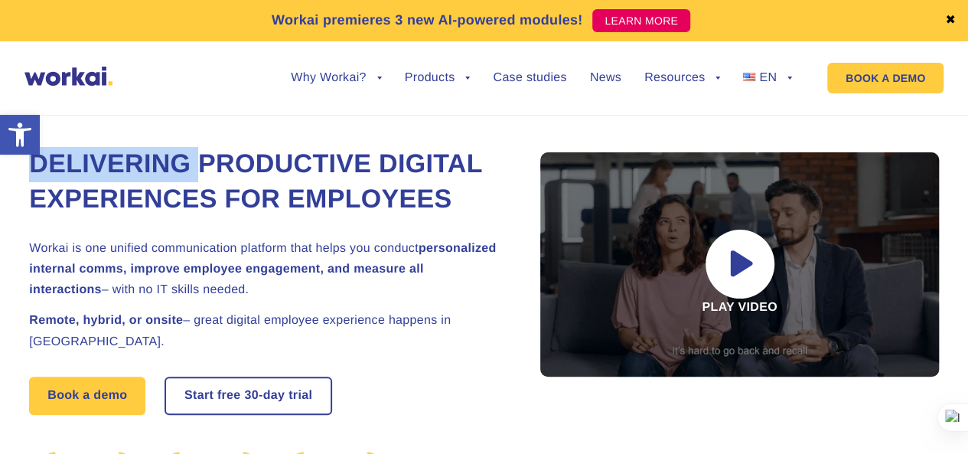
click at [164, 155] on h1 "Delivering Productive Digital Experiences for Employees" at bounding box center [266, 182] width 474 height 70
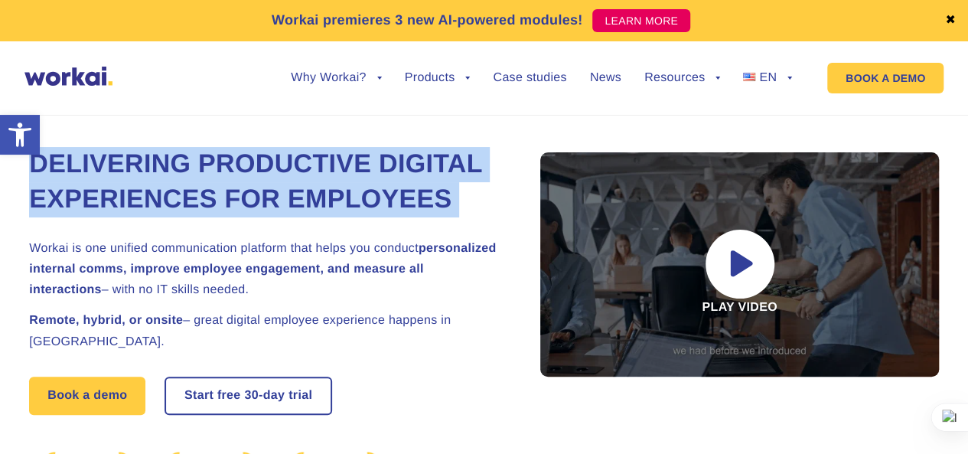
click at [164, 155] on h1 "Delivering Productive Digital Experiences for Employees" at bounding box center [266, 182] width 474 height 70
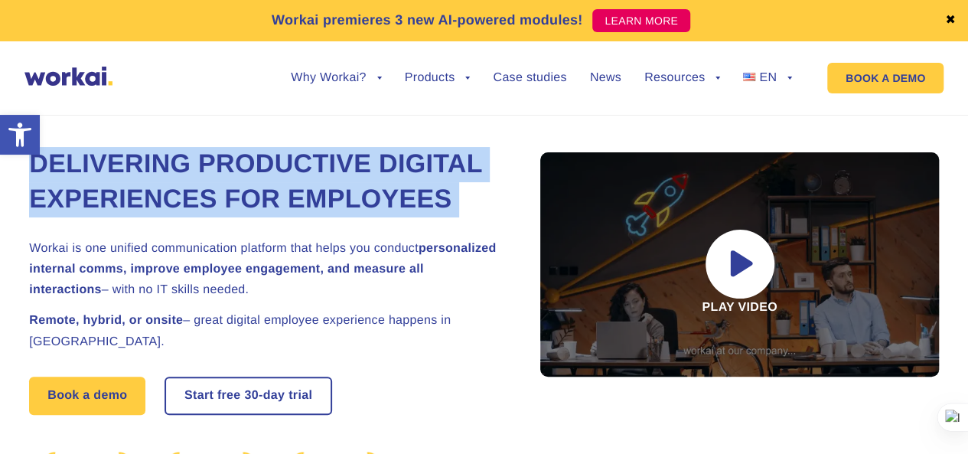
click at [164, 155] on h1 "Delivering Productive Digital Experiences for Employees" at bounding box center [266, 182] width 474 height 70
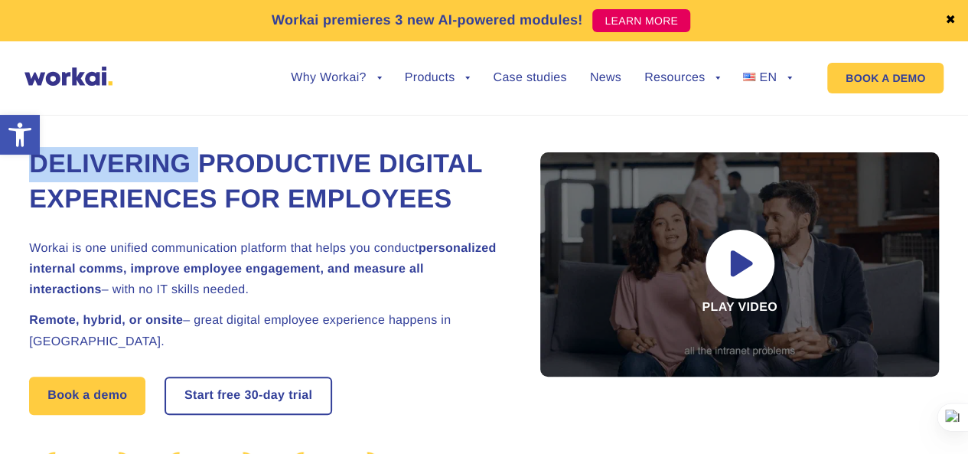
click at [164, 155] on h1 "Delivering Productive Digital Experiences for Employees" at bounding box center [266, 182] width 474 height 70
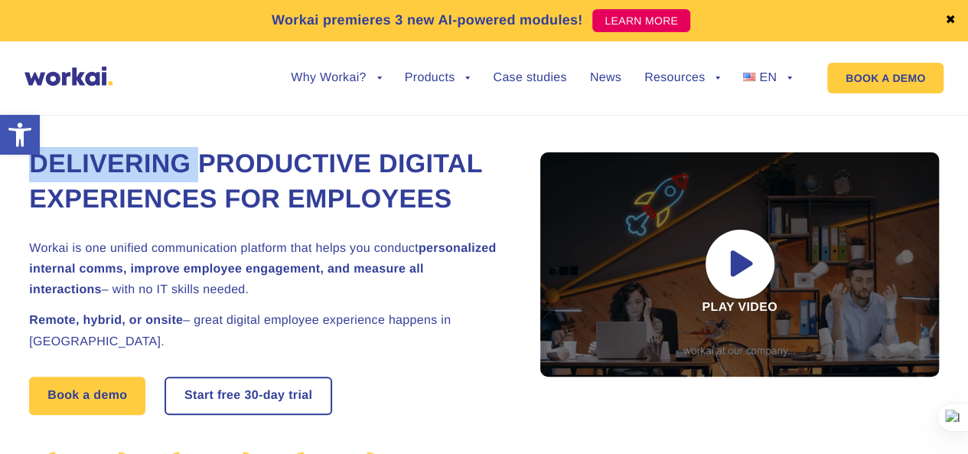
click at [164, 155] on h1 "Delivering Productive Digital Experiences for Employees" at bounding box center [266, 182] width 474 height 70
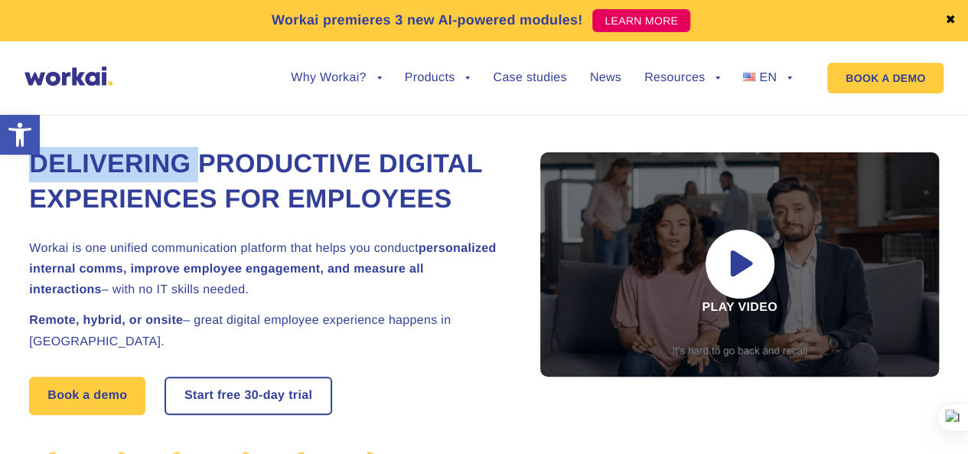
click at [164, 155] on h1 "Delivering Productive Digital Experiences for Employees" at bounding box center [266, 182] width 474 height 70
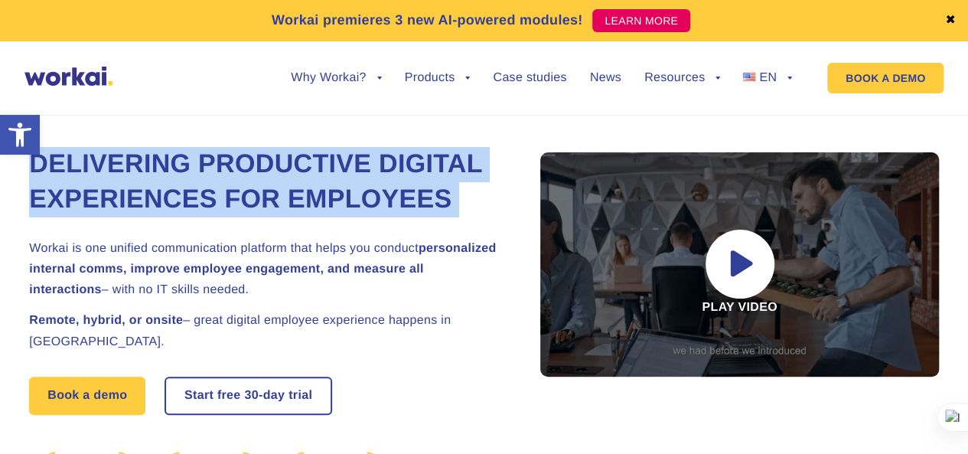
click at [164, 155] on h1 "Delivering Productive Digital Experiences for Employees" at bounding box center [266, 182] width 474 height 70
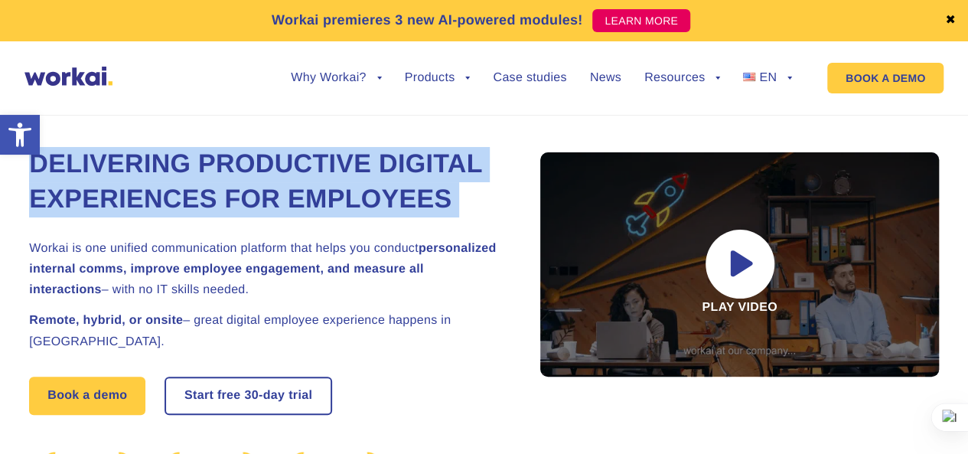
click at [164, 155] on h1 "Delivering Productive Digital Experiences for Employees" at bounding box center [266, 182] width 474 height 70
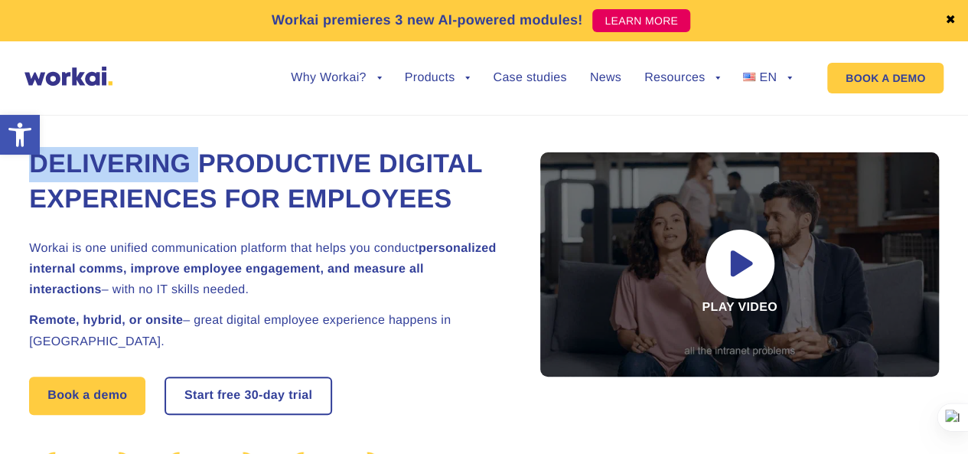
click at [164, 155] on h1 "Delivering Productive Digital Experiences for Employees" at bounding box center [266, 182] width 474 height 70
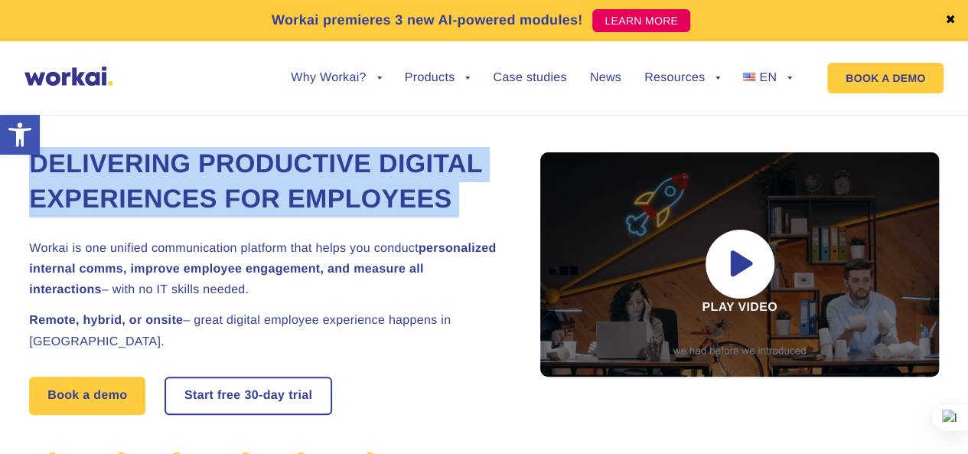
click at [164, 155] on h1 "Delivering Productive Digital Experiences for Employees" at bounding box center [266, 182] width 474 height 70
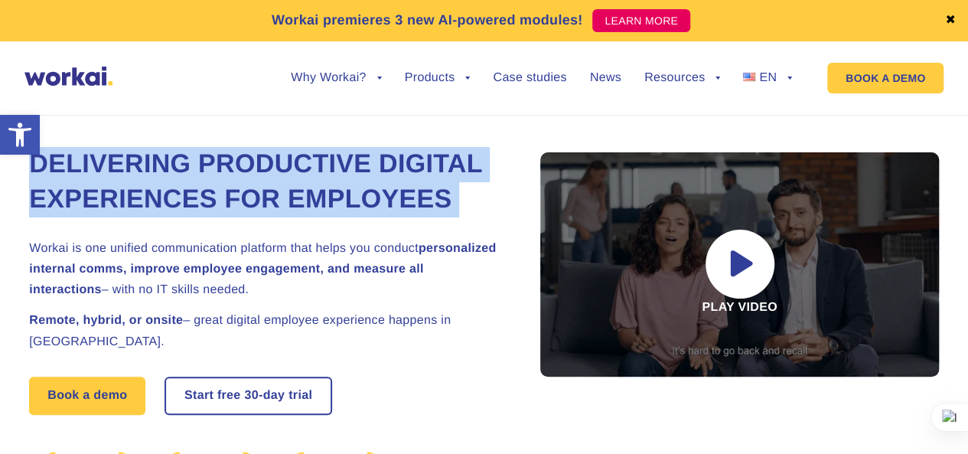
click at [164, 155] on h1 "Delivering Productive Digital Experiences for Employees" at bounding box center [266, 182] width 474 height 70
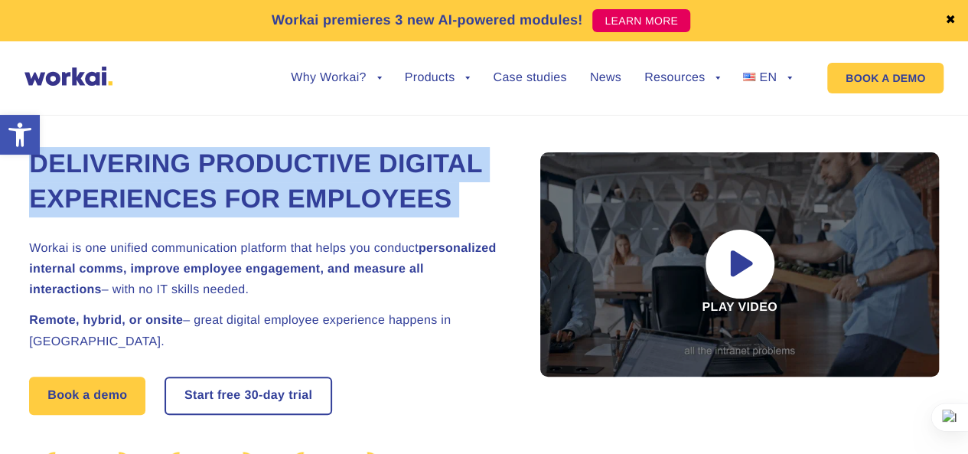
click at [164, 155] on h1 "Delivering Productive Digital Experiences for Employees" at bounding box center [266, 182] width 474 height 70
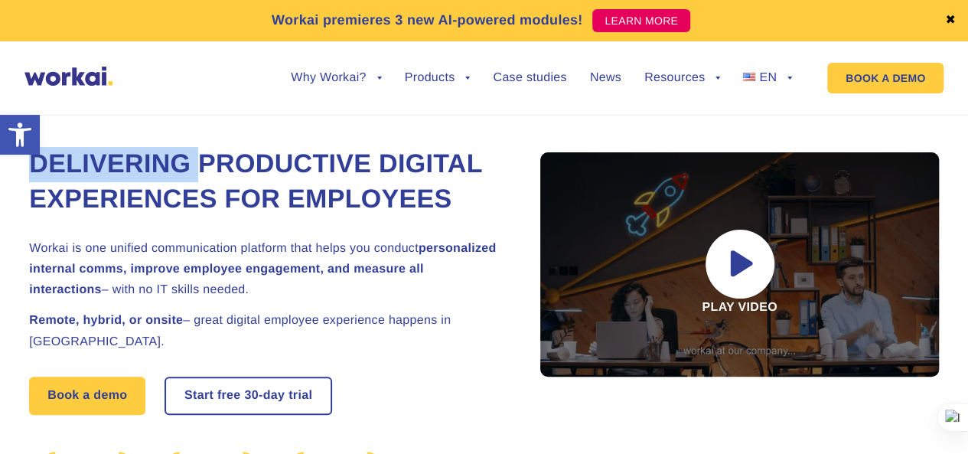
click at [164, 155] on h1 "Delivering Productive Digital Experiences for Employees" at bounding box center [266, 182] width 474 height 70
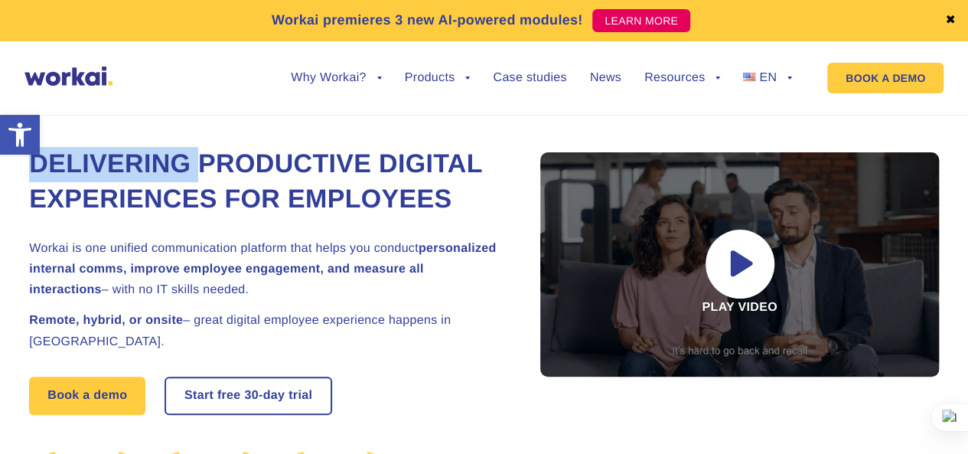
click at [164, 155] on h1 "Delivering Productive Digital Experiences for Employees" at bounding box center [266, 182] width 474 height 70
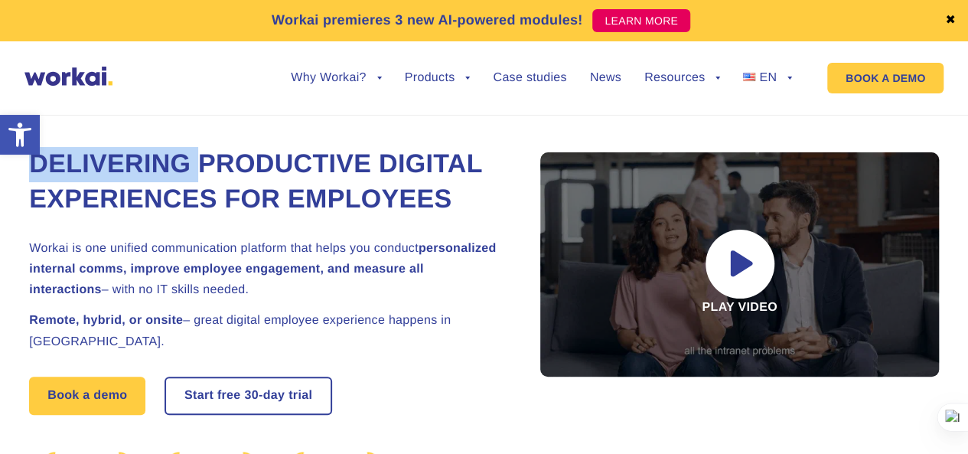
click at [164, 155] on h1 "Delivering Productive Digital Experiences for Employees" at bounding box center [266, 182] width 474 height 70
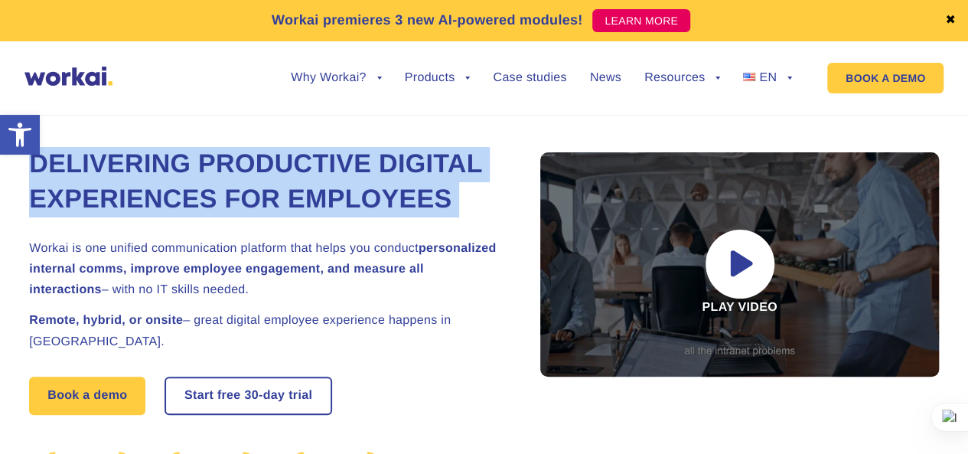
click at [164, 155] on h1 "Delivering Productive Digital Experiences for Employees" at bounding box center [266, 182] width 474 height 70
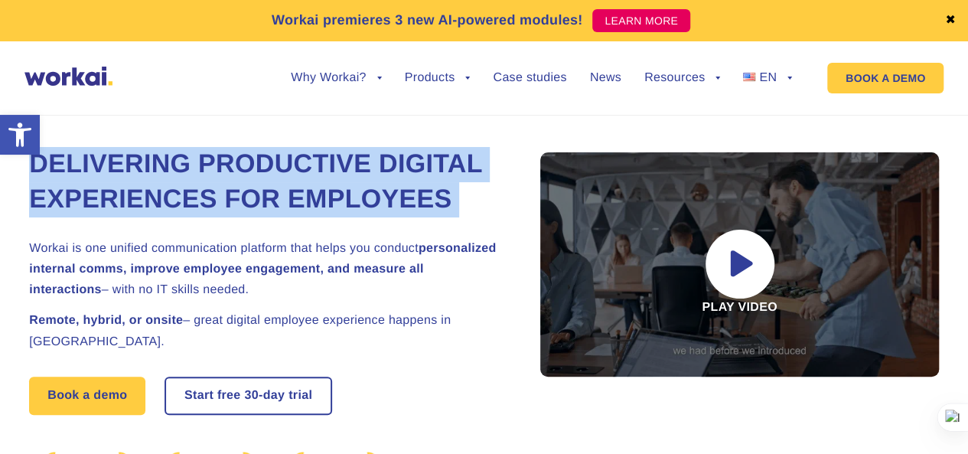
click at [164, 155] on h1 "Delivering Productive Digital Experiences for Employees" at bounding box center [266, 182] width 474 height 70
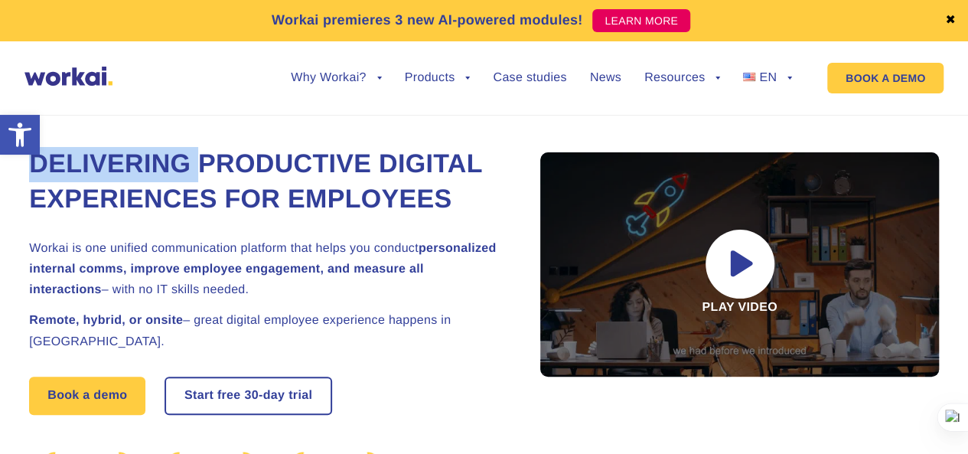
click at [164, 155] on h1 "Delivering Productive Digital Experiences for Employees" at bounding box center [266, 182] width 474 height 70
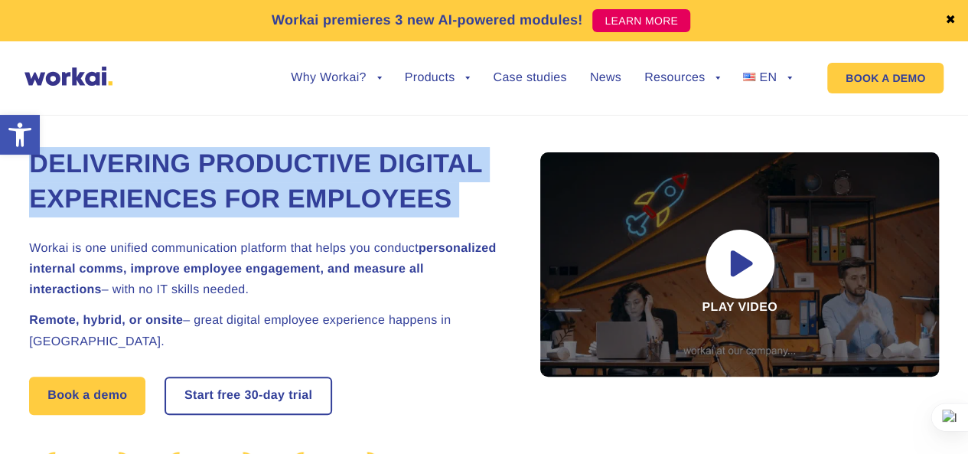
click at [164, 155] on h1 "Delivering Productive Digital Experiences for Employees" at bounding box center [266, 182] width 474 height 70
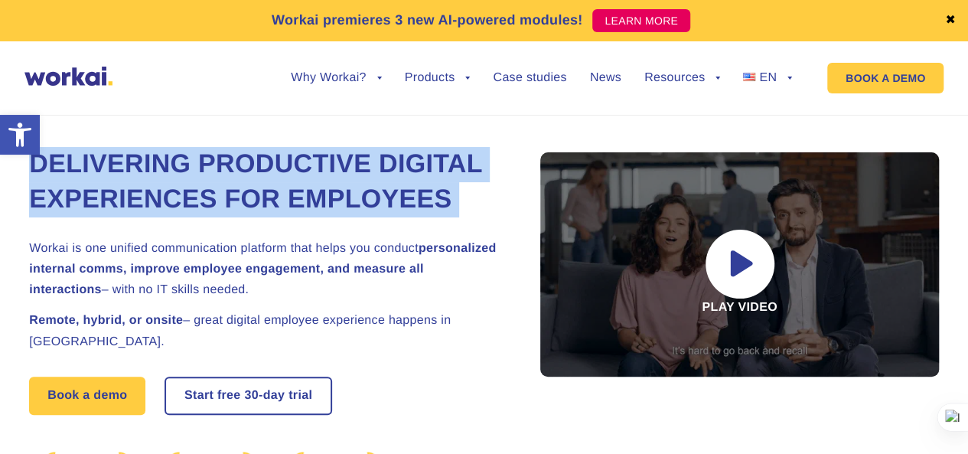
click at [164, 155] on h1 "Delivering Productive Digital Experiences for Employees" at bounding box center [266, 182] width 474 height 70
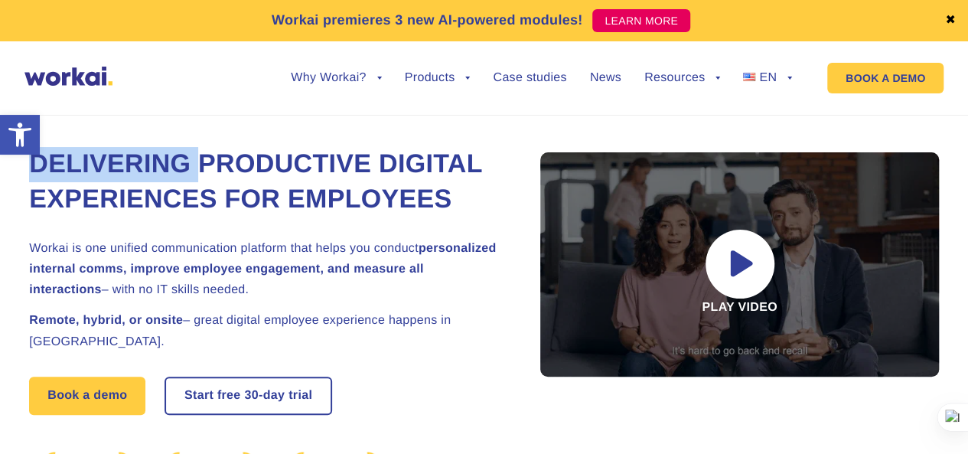
click at [164, 155] on h1 "Delivering Productive Digital Experiences for Employees" at bounding box center [266, 182] width 474 height 70
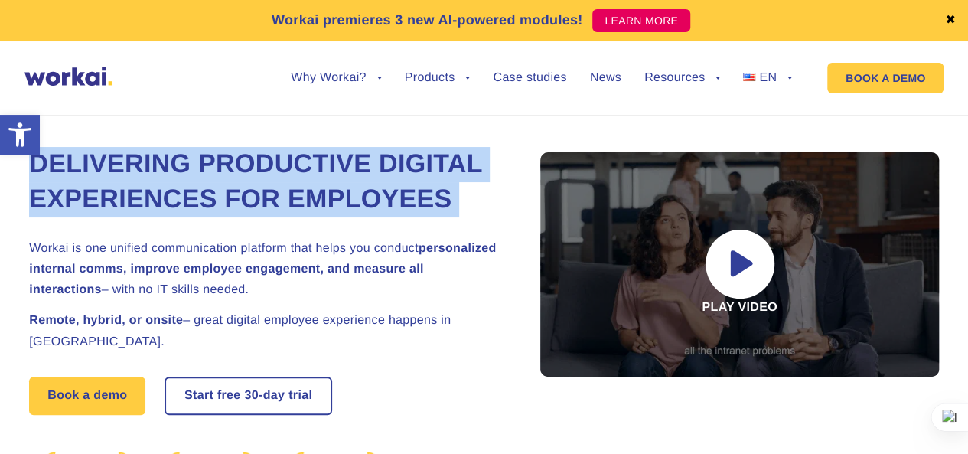
click at [164, 155] on h1 "Delivering Productive Digital Experiences for Employees" at bounding box center [266, 182] width 474 height 70
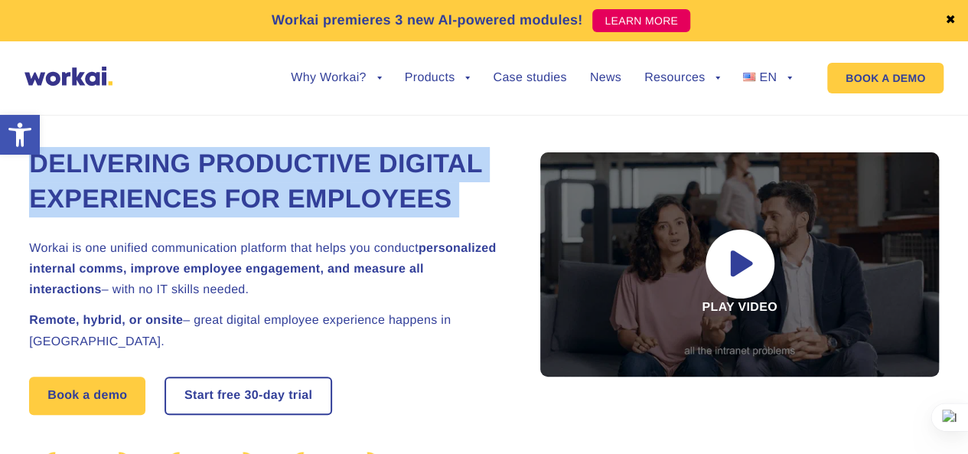
click at [164, 155] on h1 "Delivering Productive Digital Experiences for Employees" at bounding box center [266, 182] width 474 height 70
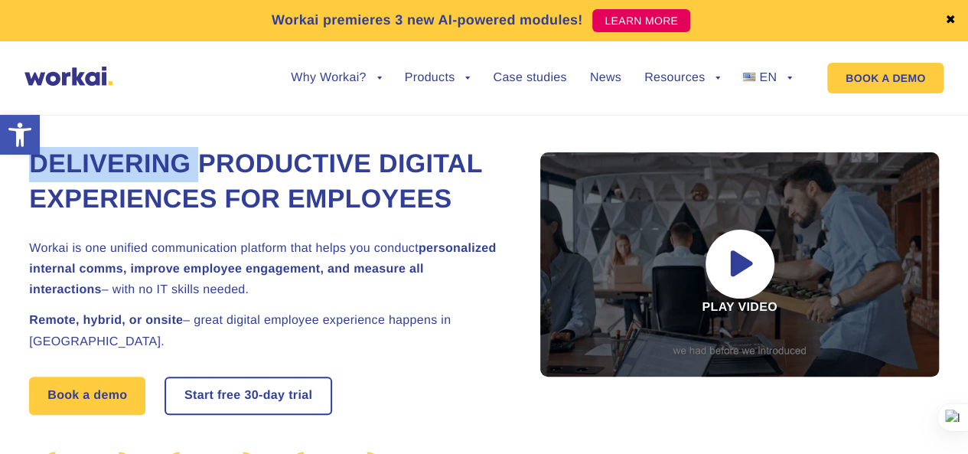
click at [164, 155] on h1 "Delivering Productive Digital Experiences for Employees" at bounding box center [266, 182] width 474 height 70
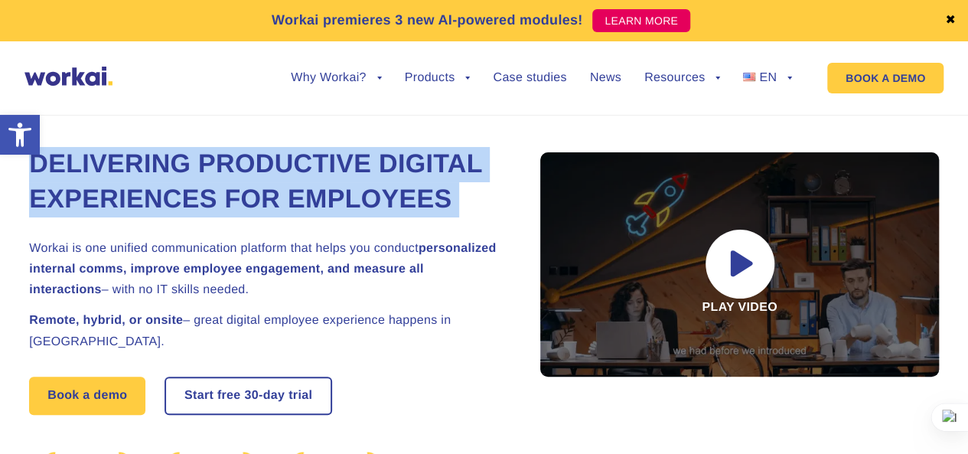
click at [164, 155] on h1 "Delivering Productive Digital Experiences for Employees" at bounding box center [266, 182] width 474 height 70
click at [165, 157] on h1 "Delivering Productive Digital Experiences for Employees" at bounding box center [266, 182] width 474 height 70
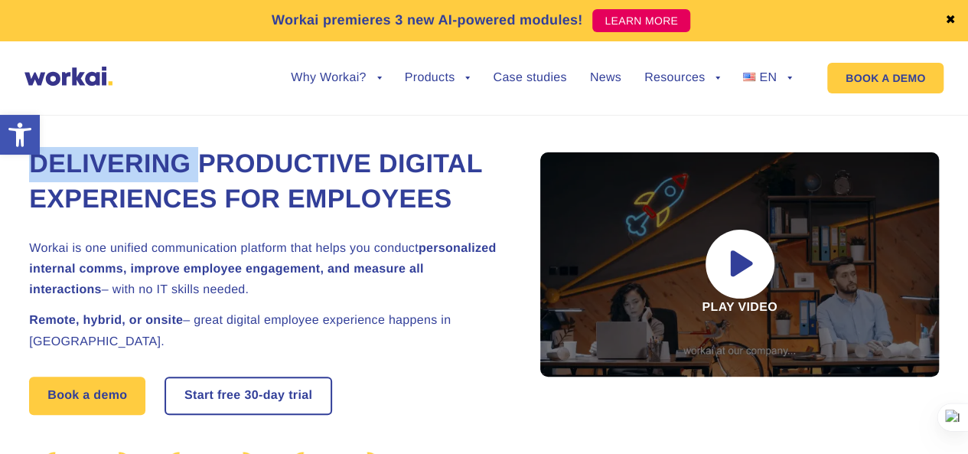
click at [165, 157] on h1 "Delivering Productive Digital Experiences for Employees" at bounding box center [266, 182] width 474 height 70
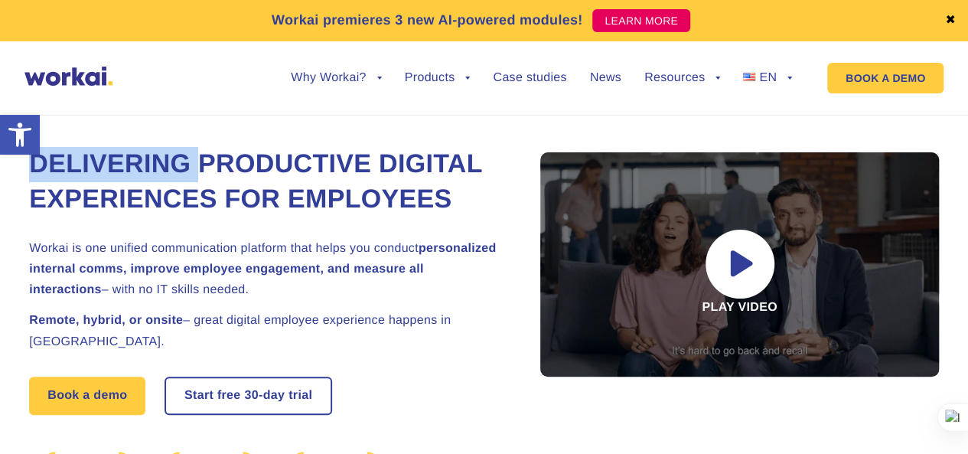
click at [172, 154] on h1 "Delivering Productive Digital Experiences for Employees" at bounding box center [266, 182] width 474 height 70
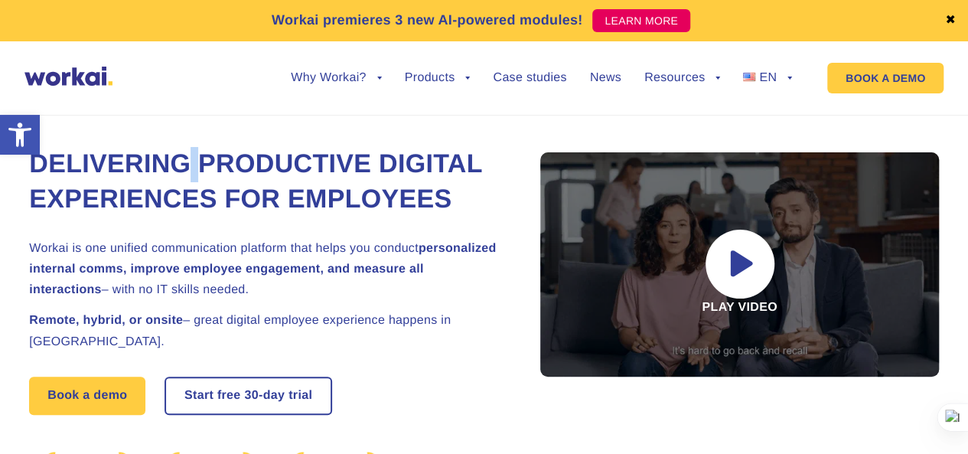
click at [172, 154] on h1 "Delivering Productive Digital Experiences for Employees" at bounding box center [266, 182] width 474 height 70
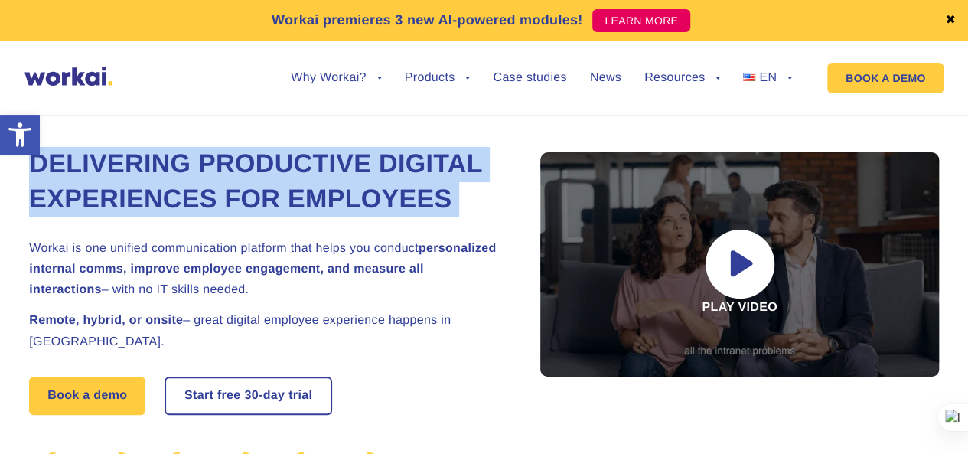
click at [172, 154] on h1 "Delivering Productive Digital Experiences for Employees" at bounding box center [266, 182] width 474 height 70
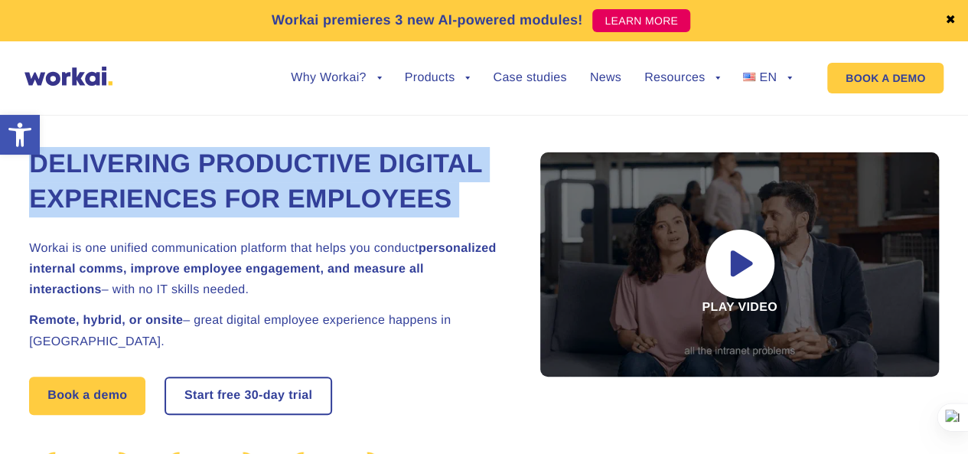
click at [172, 154] on h1 "Delivering Productive Digital Experiences for Employees" at bounding box center [266, 182] width 474 height 70
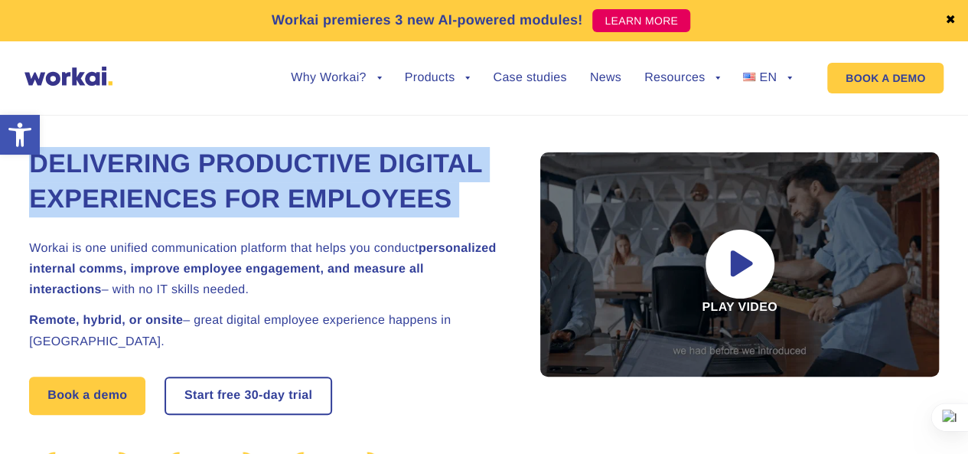
click at [172, 154] on h1 "Delivering Productive Digital Experiences for Employees" at bounding box center [266, 182] width 474 height 70
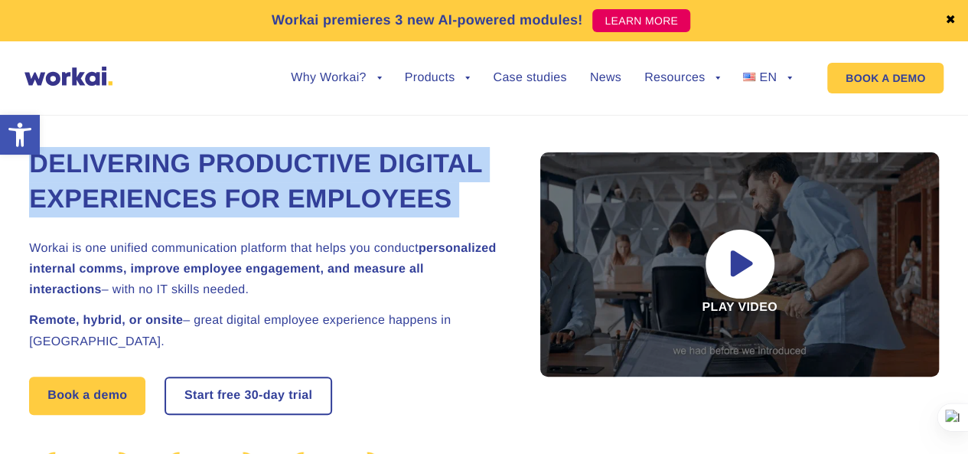
click at [172, 151] on h1 "Delivering Productive Digital Experiences for Employees" at bounding box center [266, 182] width 474 height 70
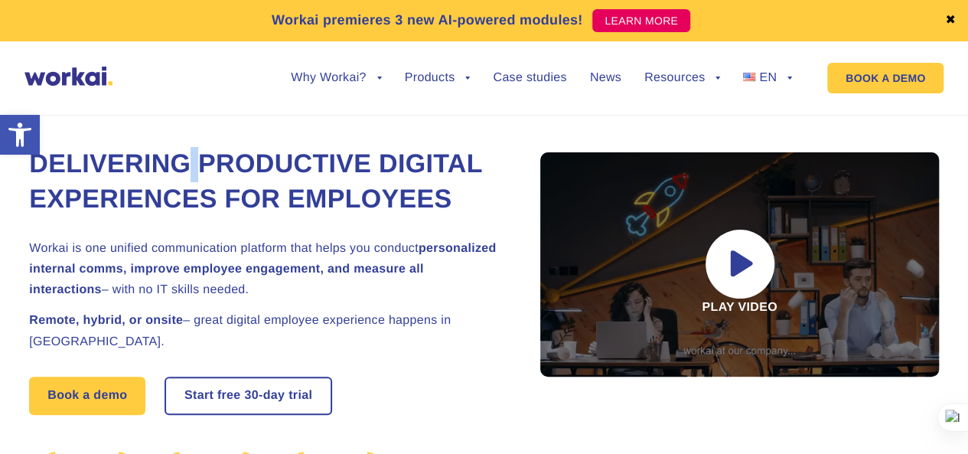
click at [172, 151] on h1 "Delivering Productive Digital Experiences for Employees" at bounding box center [266, 182] width 474 height 70
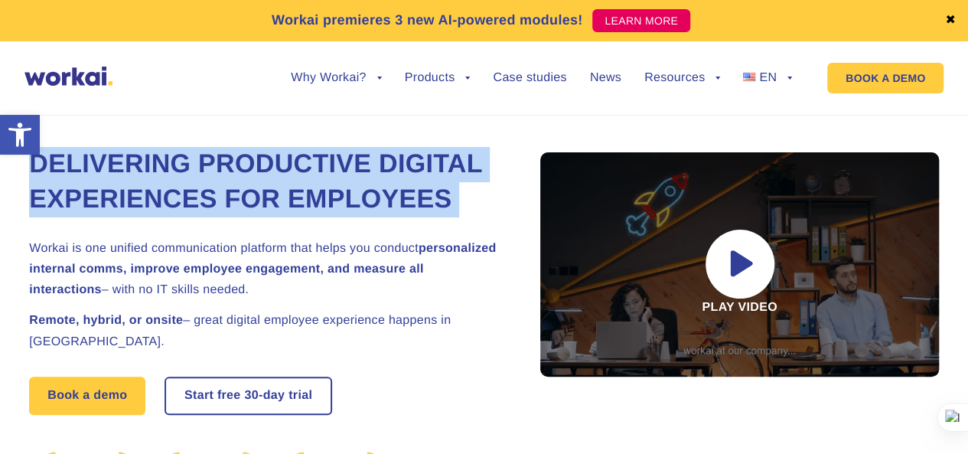
click at [172, 151] on h1 "Delivering Productive Digital Experiences for Employees" at bounding box center [266, 182] width 474 height 70
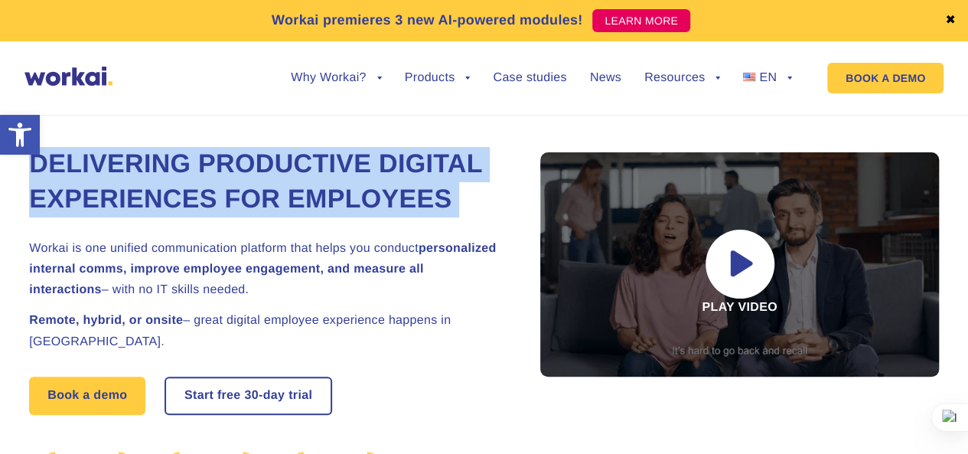
click at [172, 151] on h1 "Delivering Productive Digital Experiences for Employees" at bounding box center [266, 182] width 474 height 70
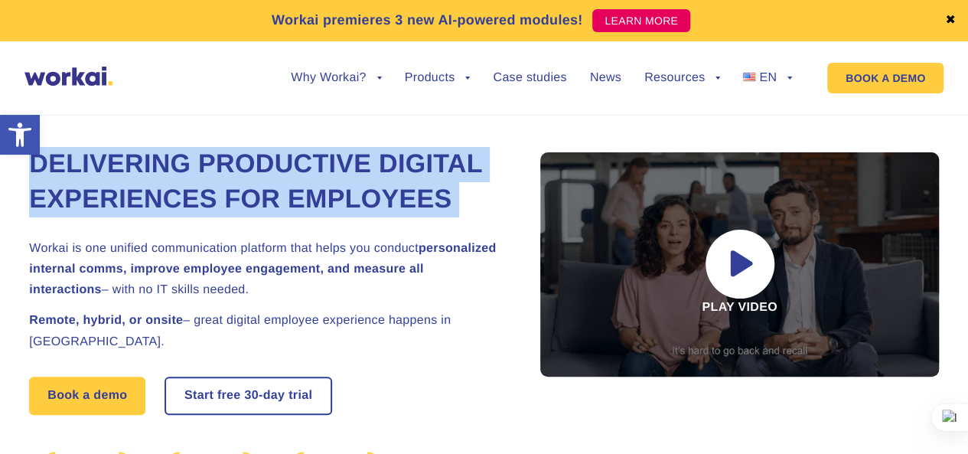
click at [170, 148] on h1 "Delivering Productive Digital Experiences for Employees" at bounding box center [266, 182] width 474 height 70
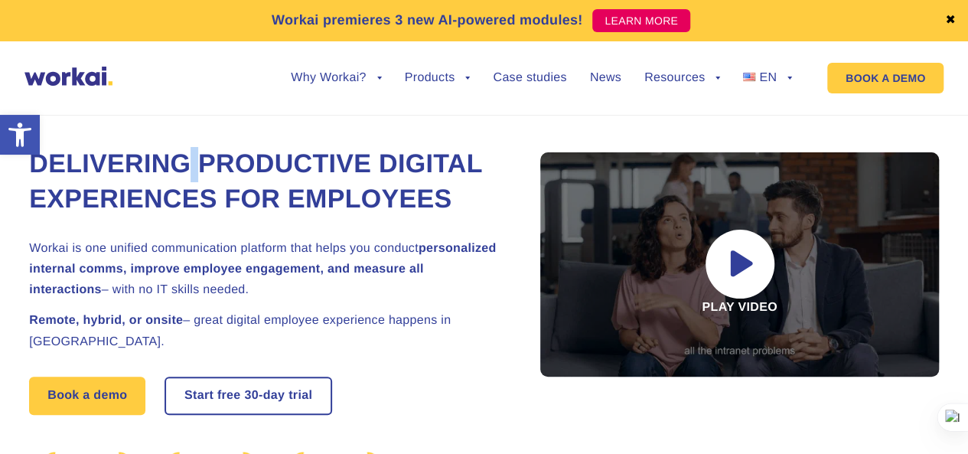
click at [170, 148] on h1 "Delivering Productive Digital Experiences for Employees" at bounding box center [266, 182] width 474 height 70
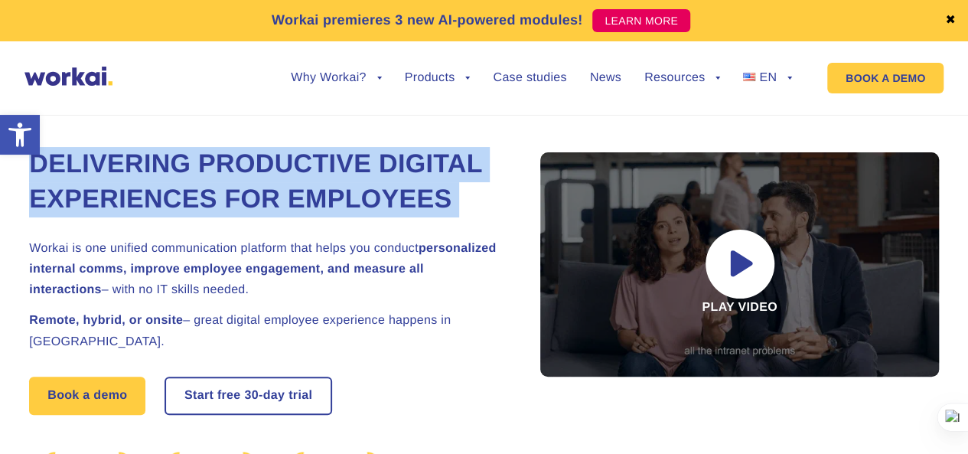
click at [170, 148] on h1 "Delivering Productive Digital Experiences for Employees" at bounding box center [266, 182] width 474 height 70
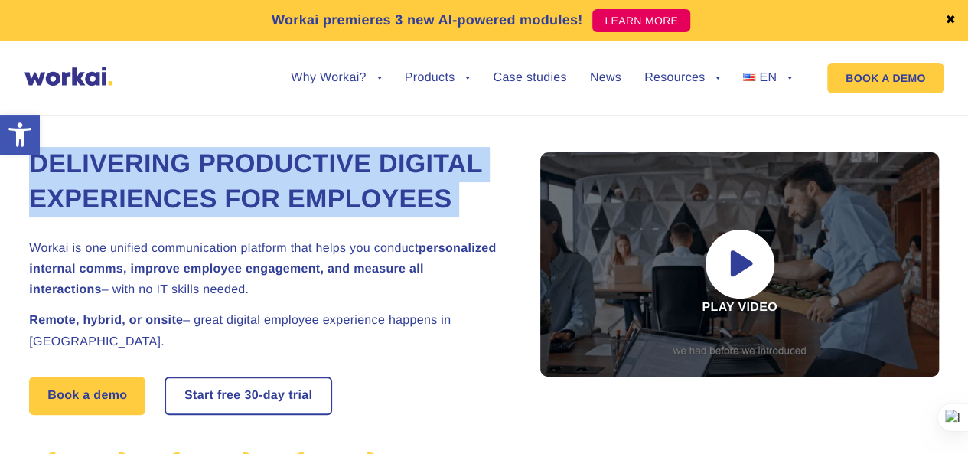
click at [170, 148] on h1 "Delivering Productive Digital Experiences for Employees" at bounding box center [266, 182] width 474 height 70
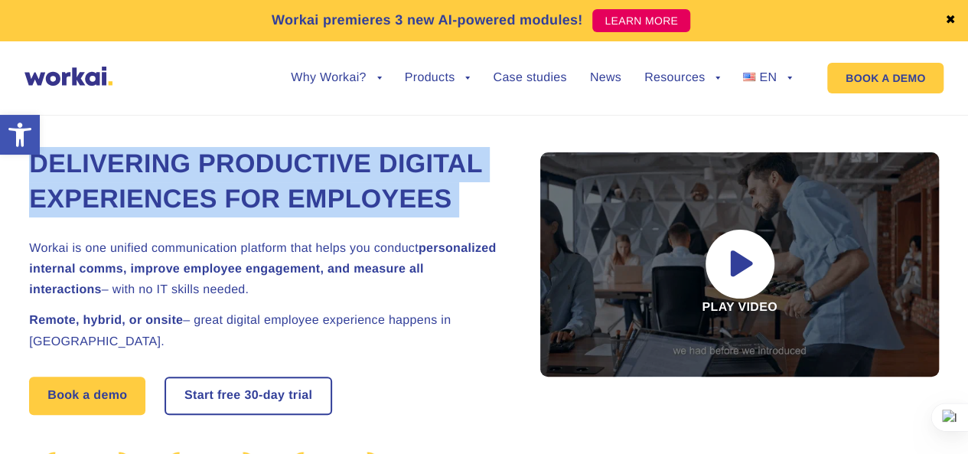
click at [170, 148] on h1 "Delivering Productive Digital Experiences for Employees" at bounding box center [266, 182] width 474 height 70
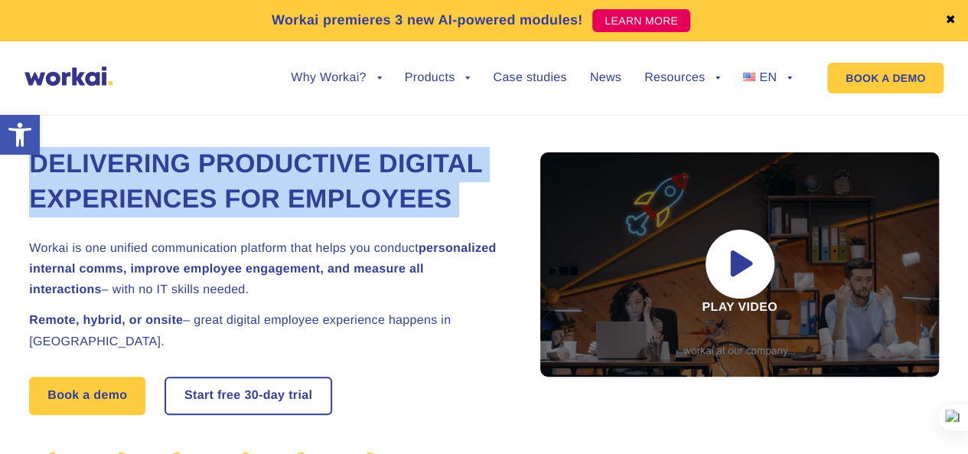
click at [168, 168] on h1 "Delivering Productive Digital Experiences for Employees" at bounding box center [266, 182] width 474 height 70
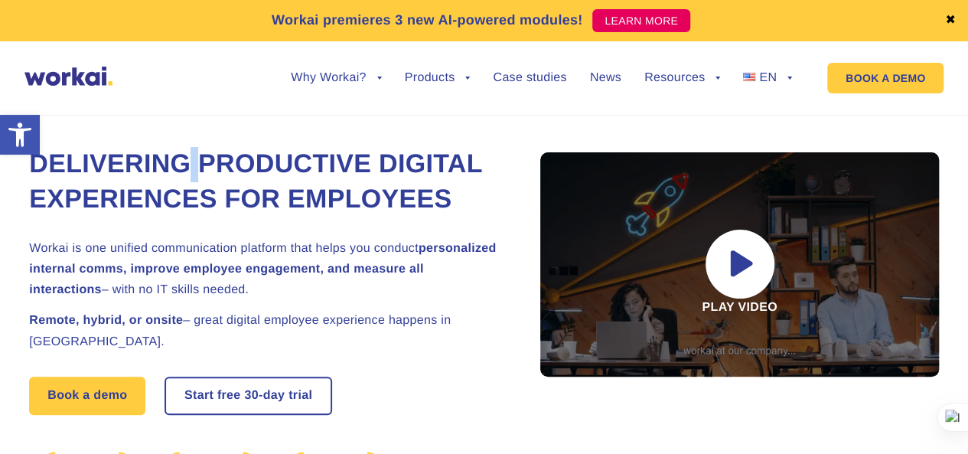
click at [168, 168] on h1 "Delivering Productive Digital Experiences for Employees" at bounding box center [266, 182] width 474 height 70
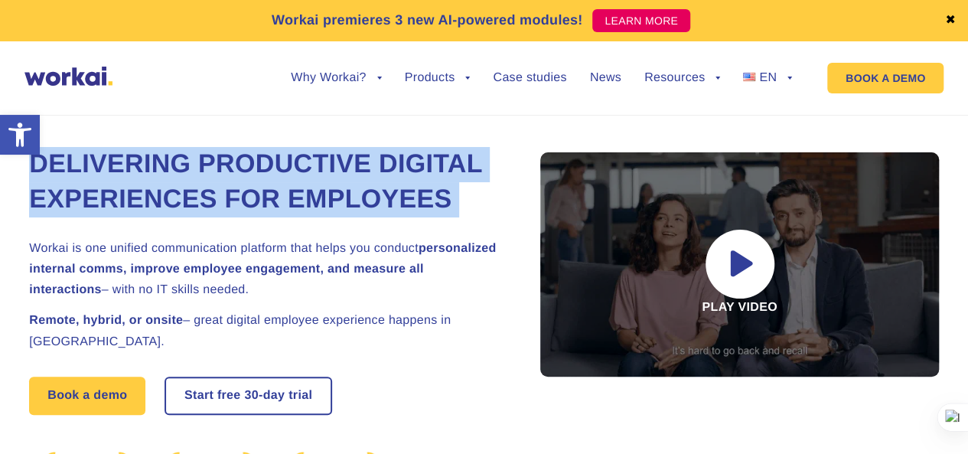
click at [168, 168] on h1 "Delivering Productive Digital Experiences for Employees" at bounding box center [266, 182] width 474 height 70
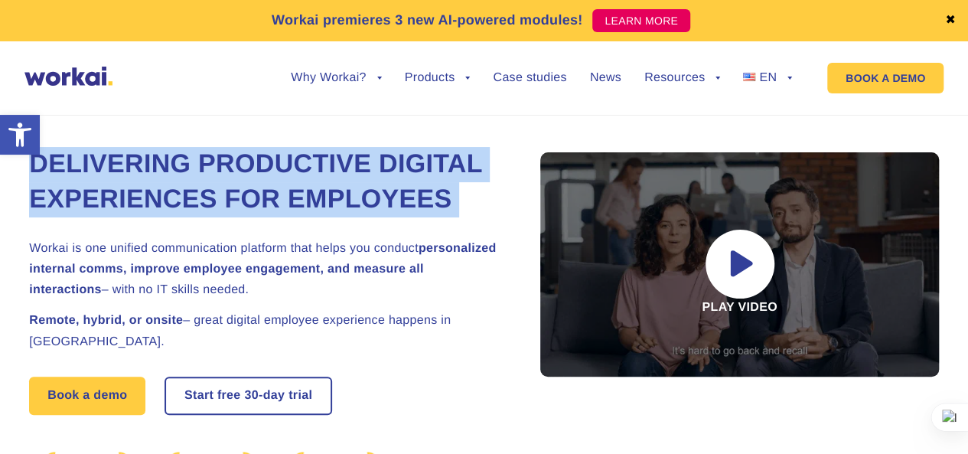
click at [168, 168] on h1 "Delivering Productive Digital Experiences for Employees" at bounding box center [266, 182] width 474 height 70
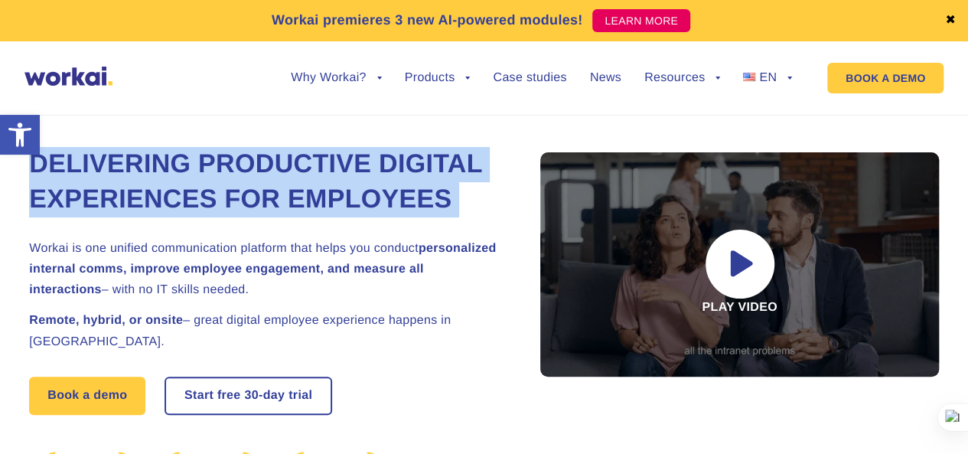
click at [168, 166] on h1 "Delivering Productive Digital Experiences for Employees" at bounding box center [266, 182] width 474 height 70
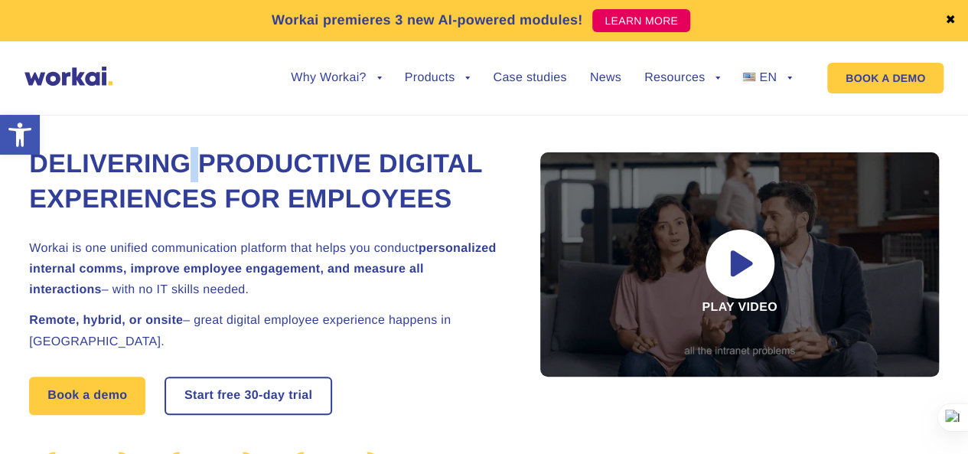
click at [168, 166] on h1 "Delivering Productive Digital Experiences for Employees" at bounding box center [266, 182] width 474 height 70
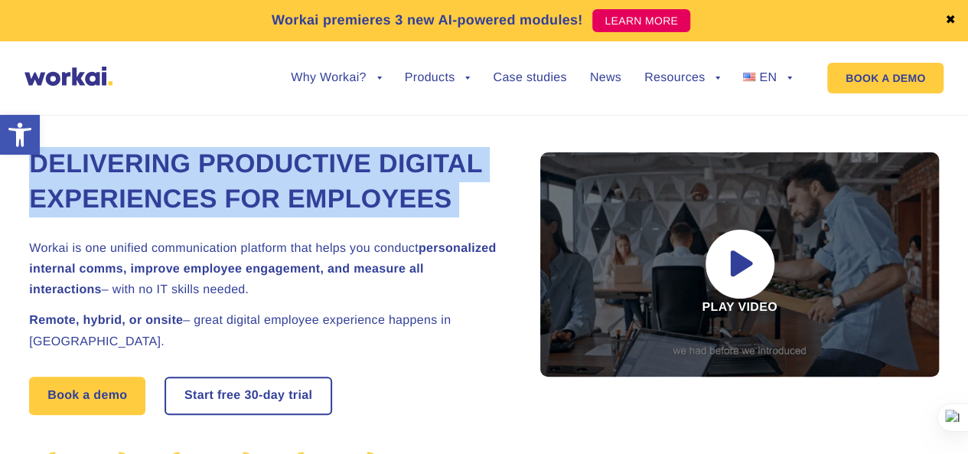
click at [168, 166] on h1 "Delivering Productive Digital Experiences for Employees" at bounding box center [266, 182] width 474 height 70
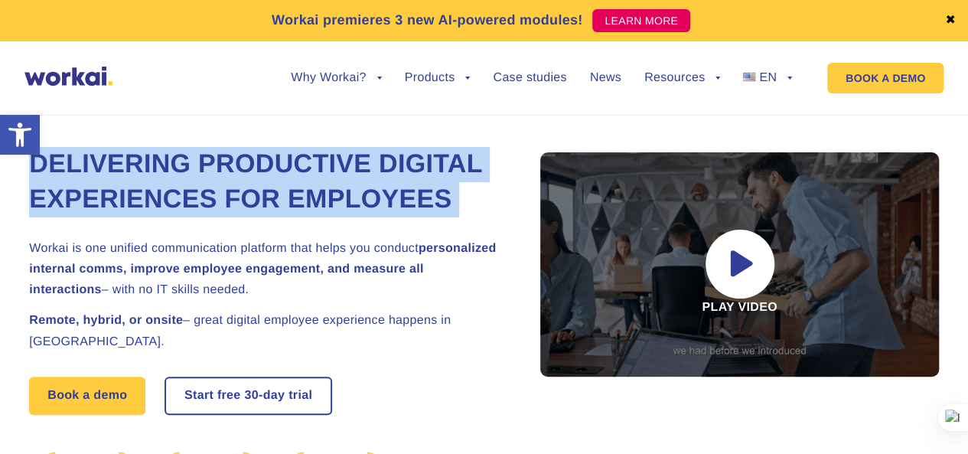
click at [168, 166] on h1 "Delivering Productive Digital Experiences for Employees" at bounding box center [266, 182] width 474 height 70
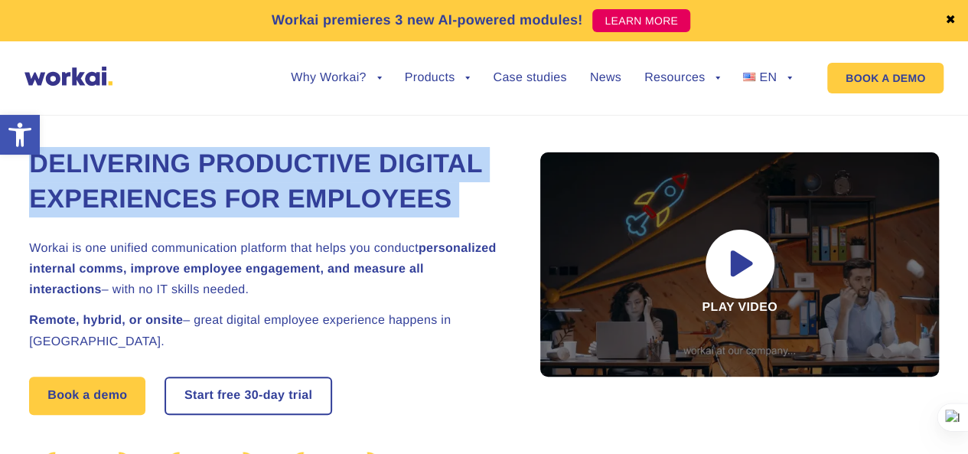
click at [167, 161] on h1 "Delivering Productive Digital Experiences for Employees" at bounding box center [266, 182] width 474 height 70
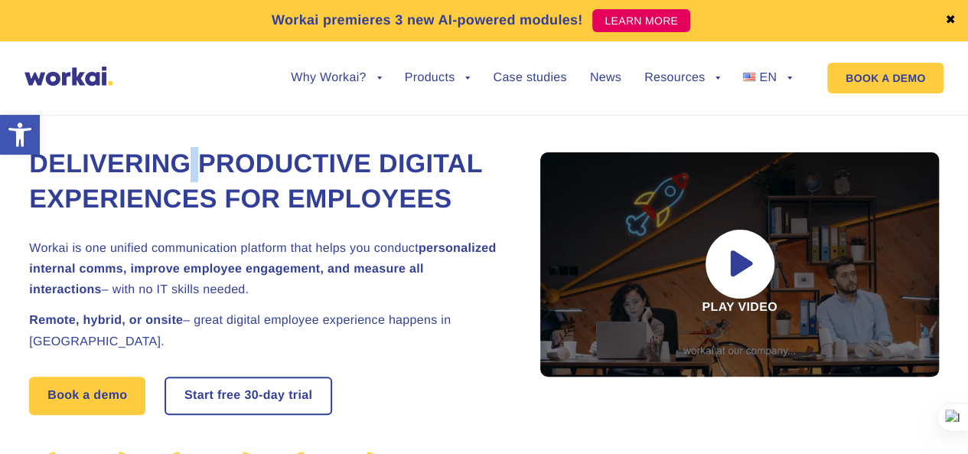
click at [167, 161] on h1 "Delivering Productive Digital Experiences for Employees" at bounding box center [266, 182] width 474 height 70
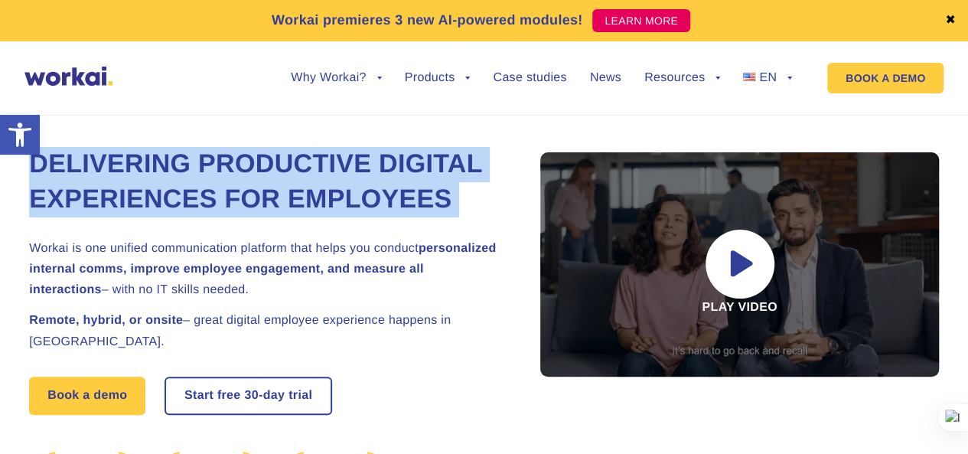
click at [167, 161] on h1 "Delivering Productive Digital Experiences for Employees" at bounding box center [266, 182] width 474 height 70
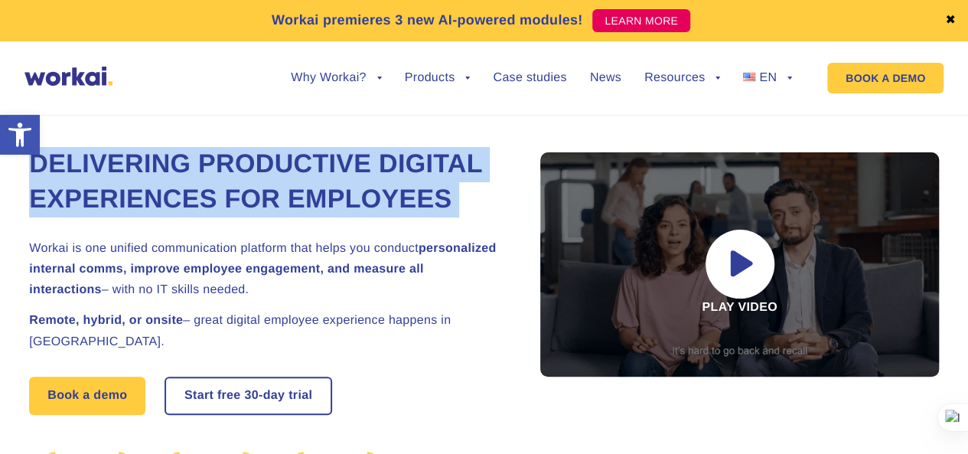
click at [167, 161] on h1 "Delivering Productive Digital Experiences for Employees" at bounding box center [266, 182] width 474 height 70
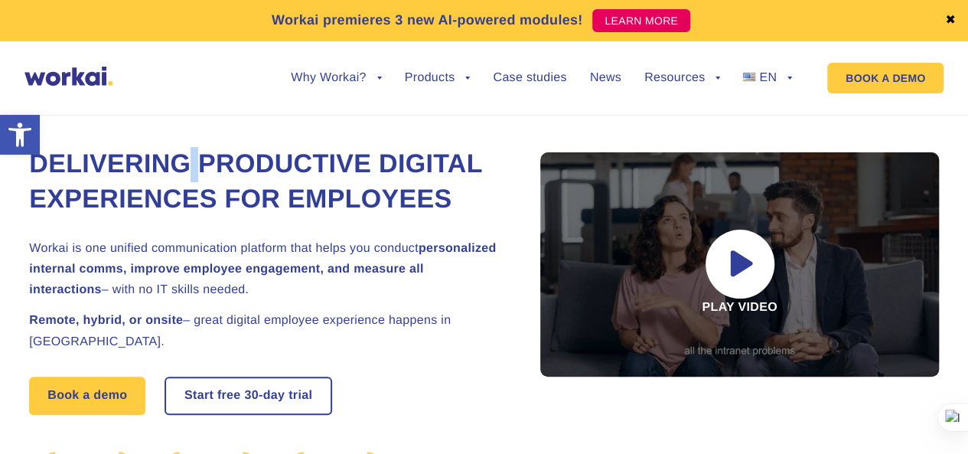
click at [167, 161] on h1 "Delivering Productive Digital Experiences for Employees" at bounding box center [266, 182] width 474 height 70
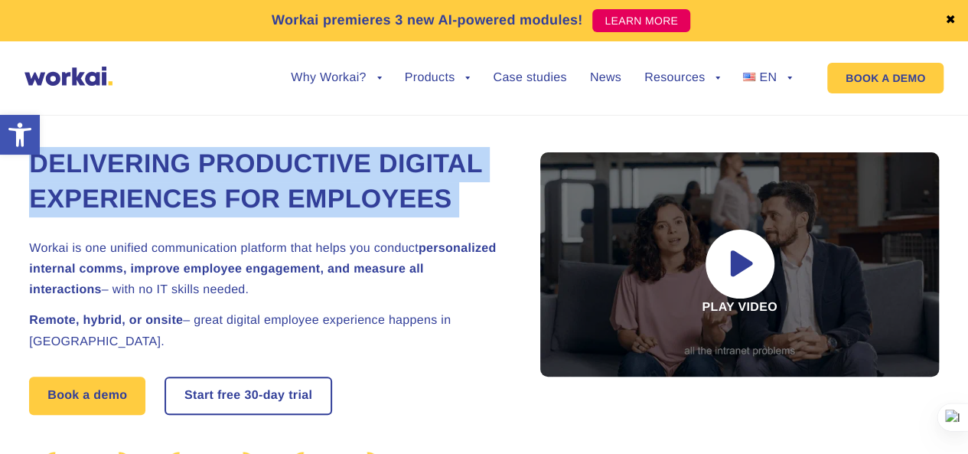
click at [167, 161] on h1 "Delivering Productive Digital Experiences for Employees" at bounding box center [266, 182] width 474 height 70
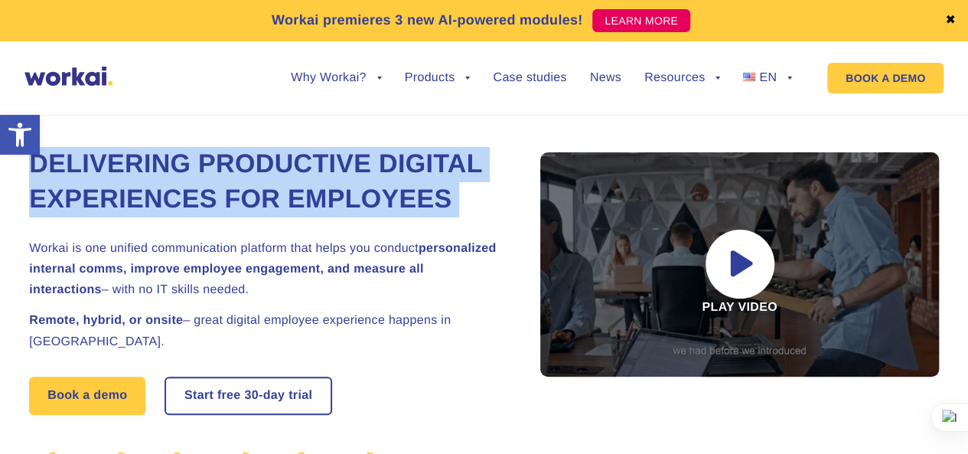
click at [167, 161] on h1 "Delivering Productive Digital Experiences for Employees" at bounding box center [266, 182] width 474 height 70
